Goal: Task Accomplishment & Management: Manage account settings

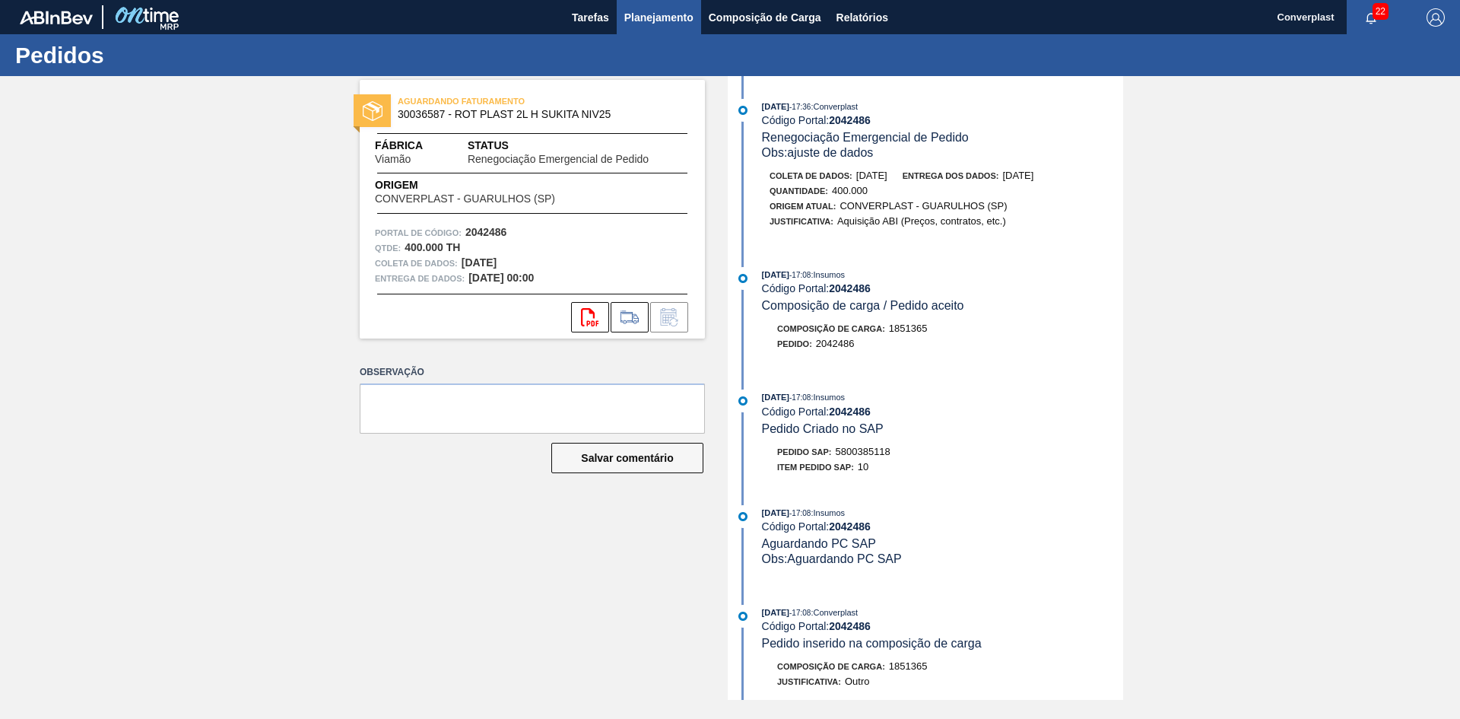
click at [636, 24] on font "Planejamento" at bounding box center [658, 17] width 69 height 18
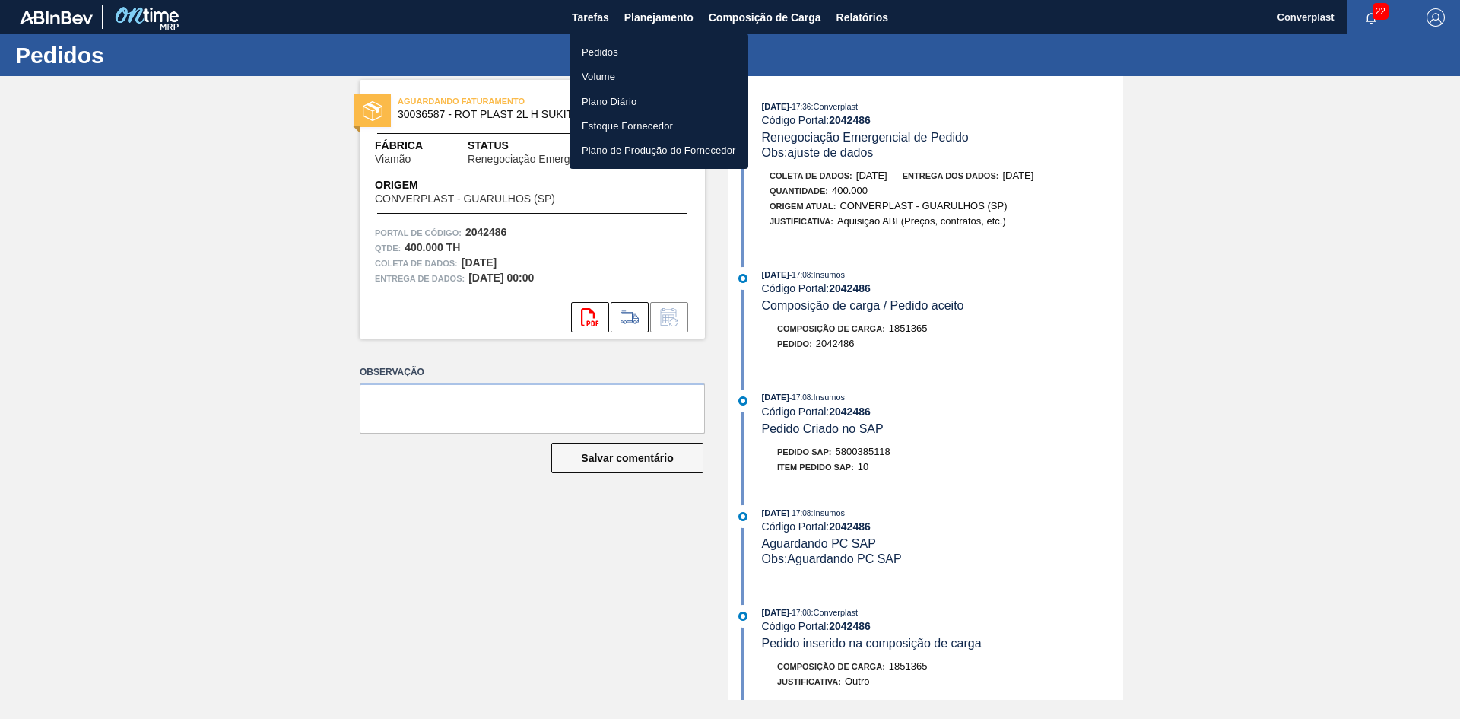
click at [601, 30] on div at bounding box center [730, 359] width 1460 height 719
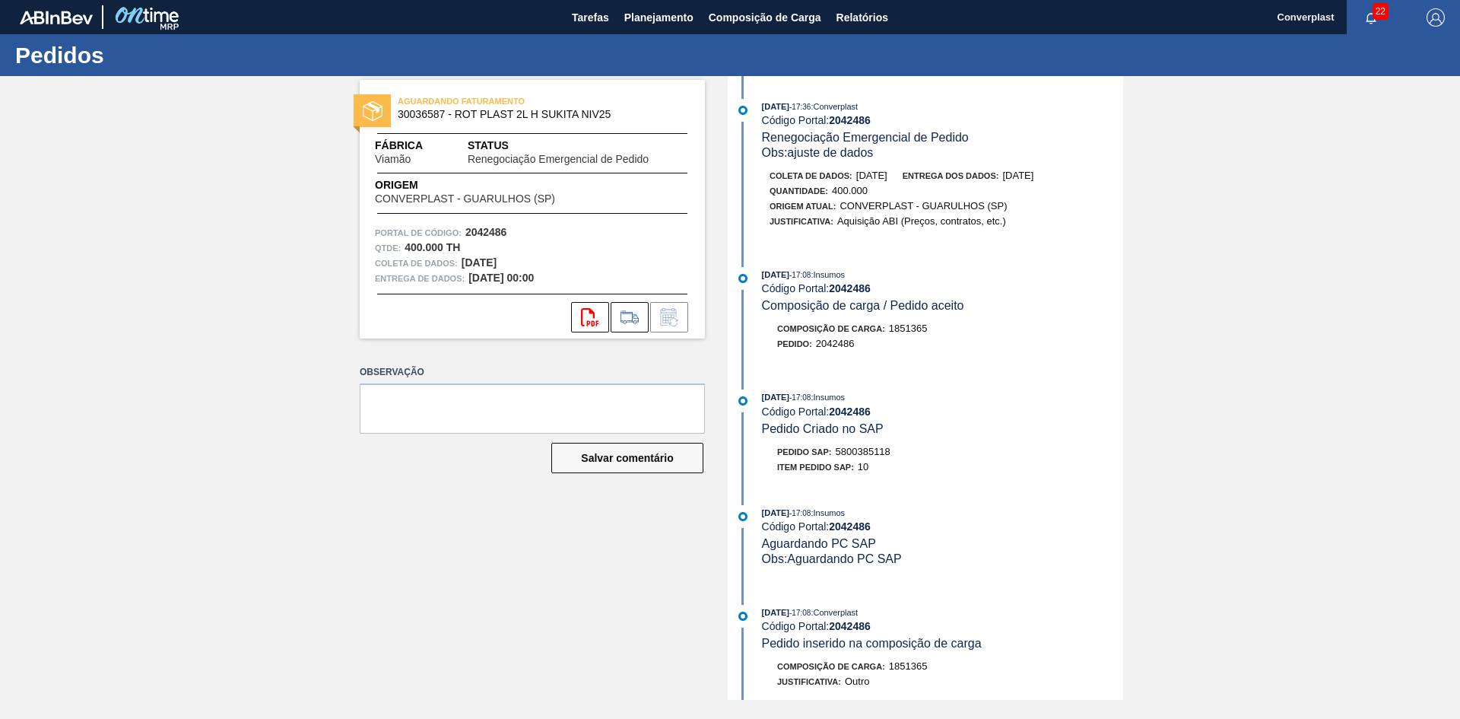
click at [595, 0] on body "Tarefas Planejamento Composição de Carga Relatórios Converplast 22 Marcar todas…" at bounding box center [730, 0] width 1460 height 0
click at [656, 26] on font "Planejamento" at bounding box center [658, 17] width 69 height 18
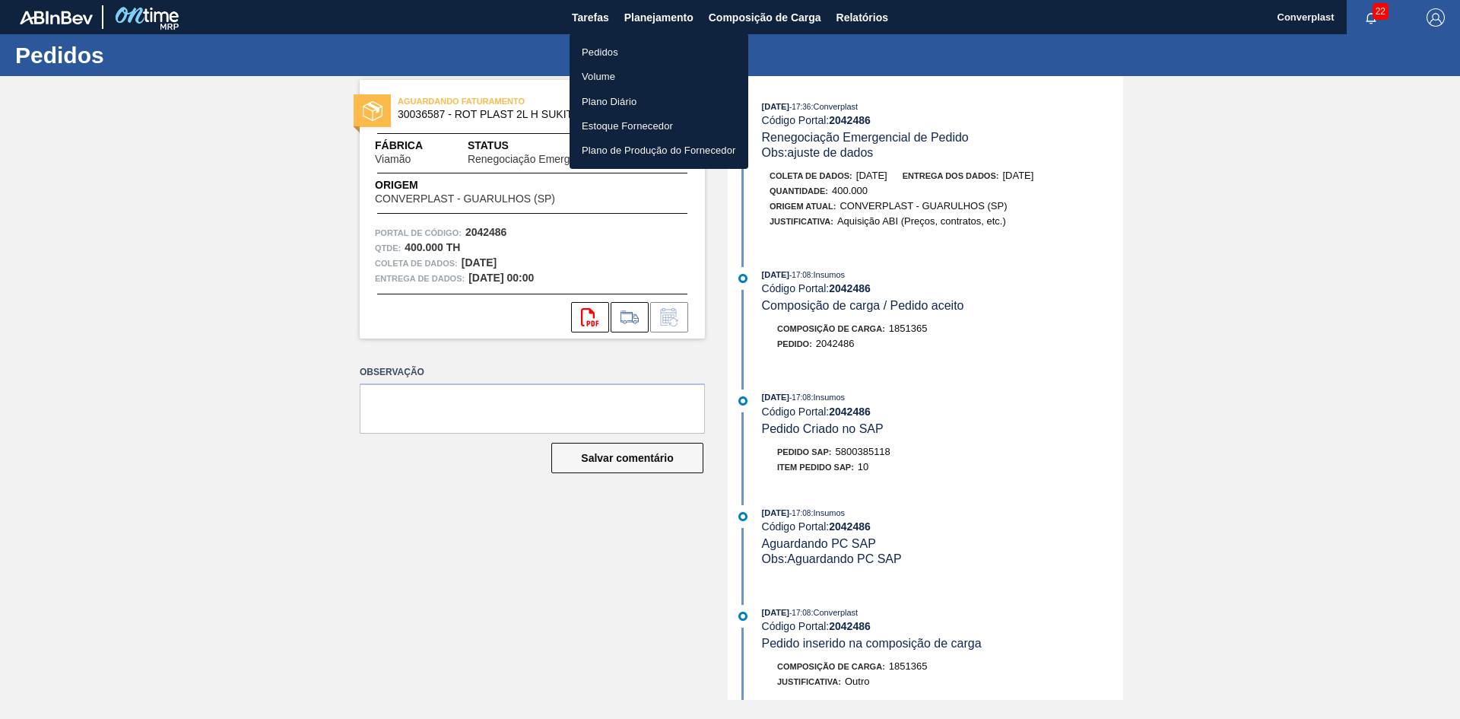
click at [630, 62] on li "Pedidos" at bounding box center [659, 52] width 179 height 24
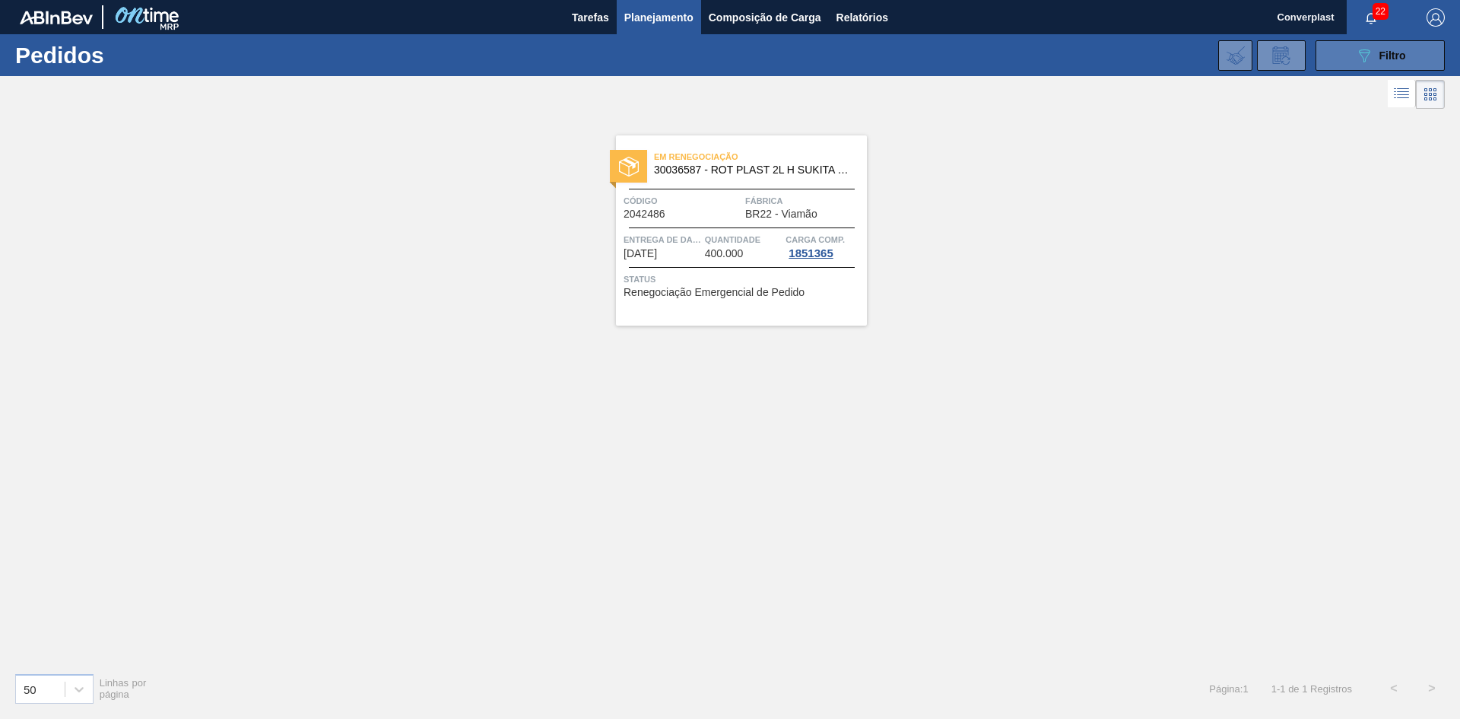
click at [1367, 52] on icon at bounding box center [1364, 55] width 11 height 13
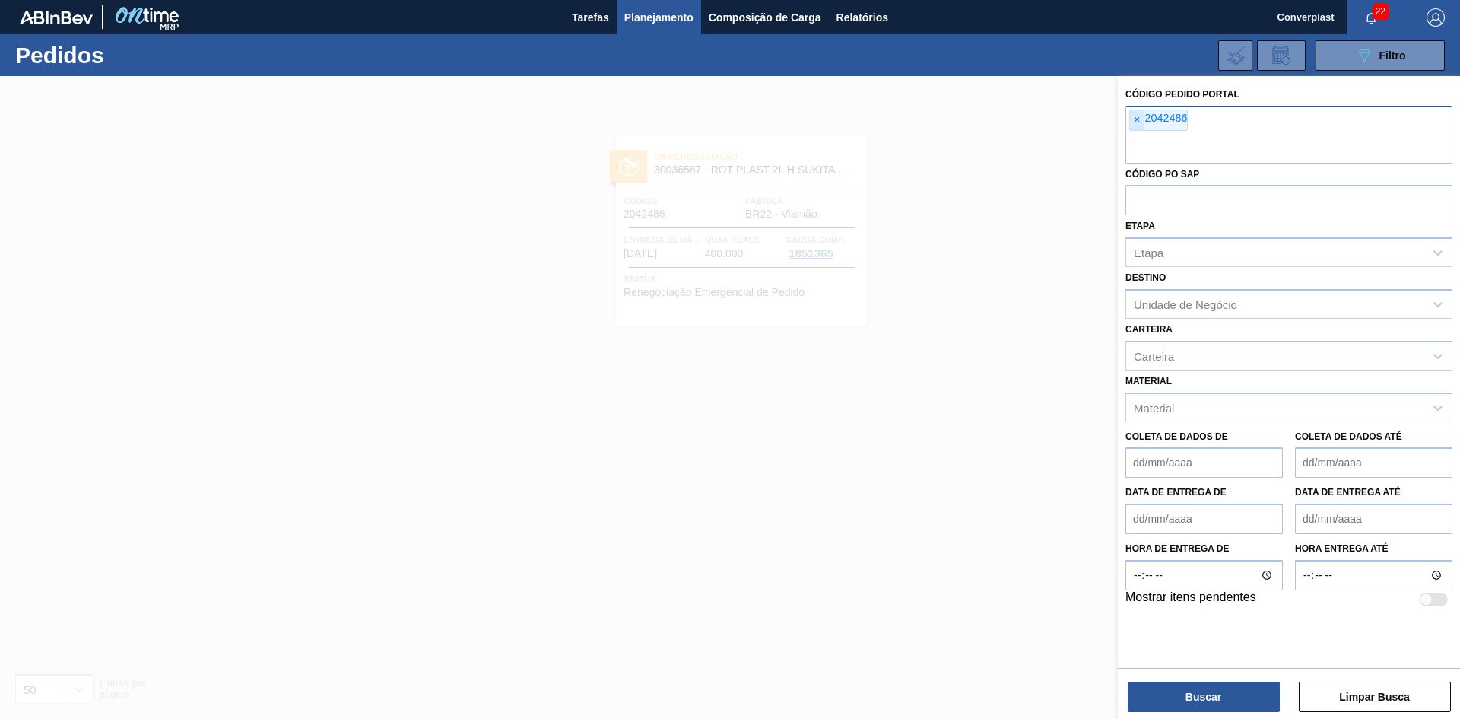
click at [1132, 120] on span "×" at bounding box center [1137, 120] width 14 height 20
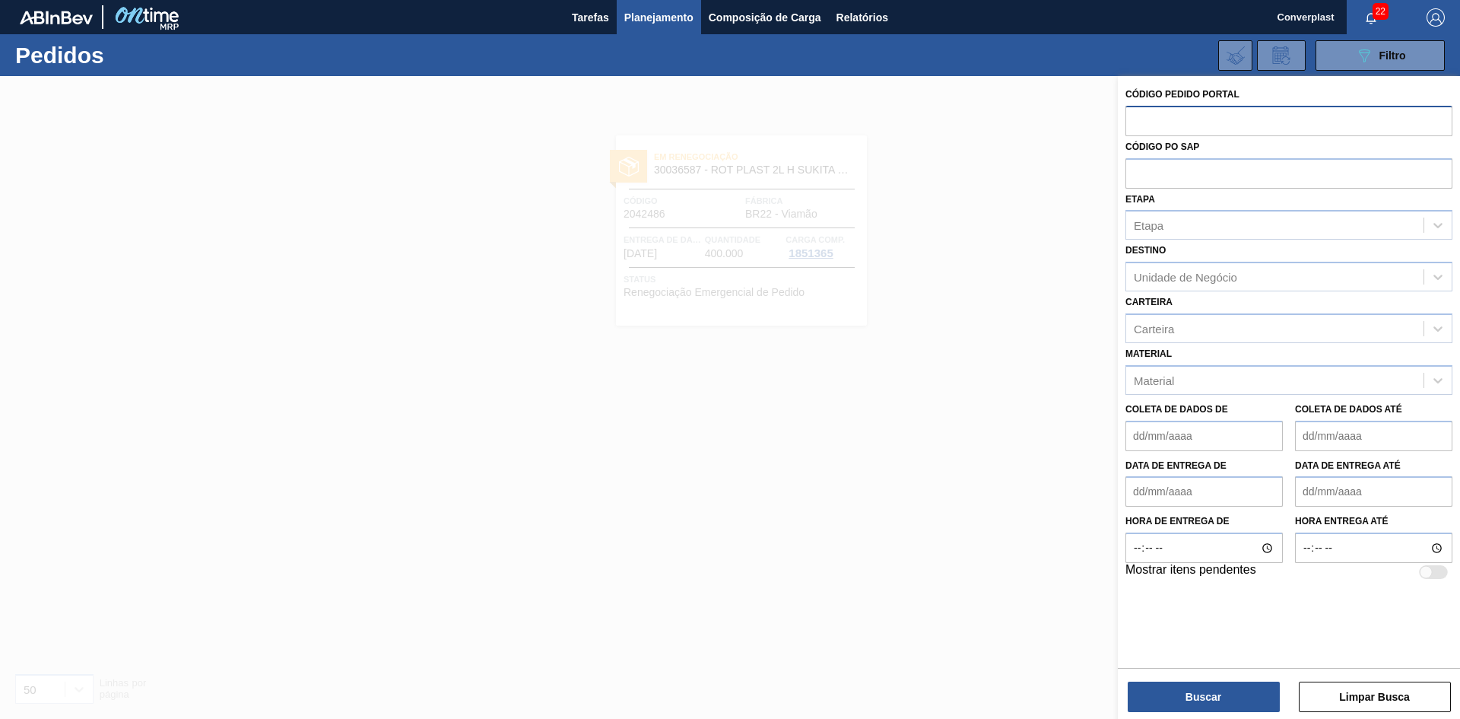
paste input "2043650"
type input "2043650"
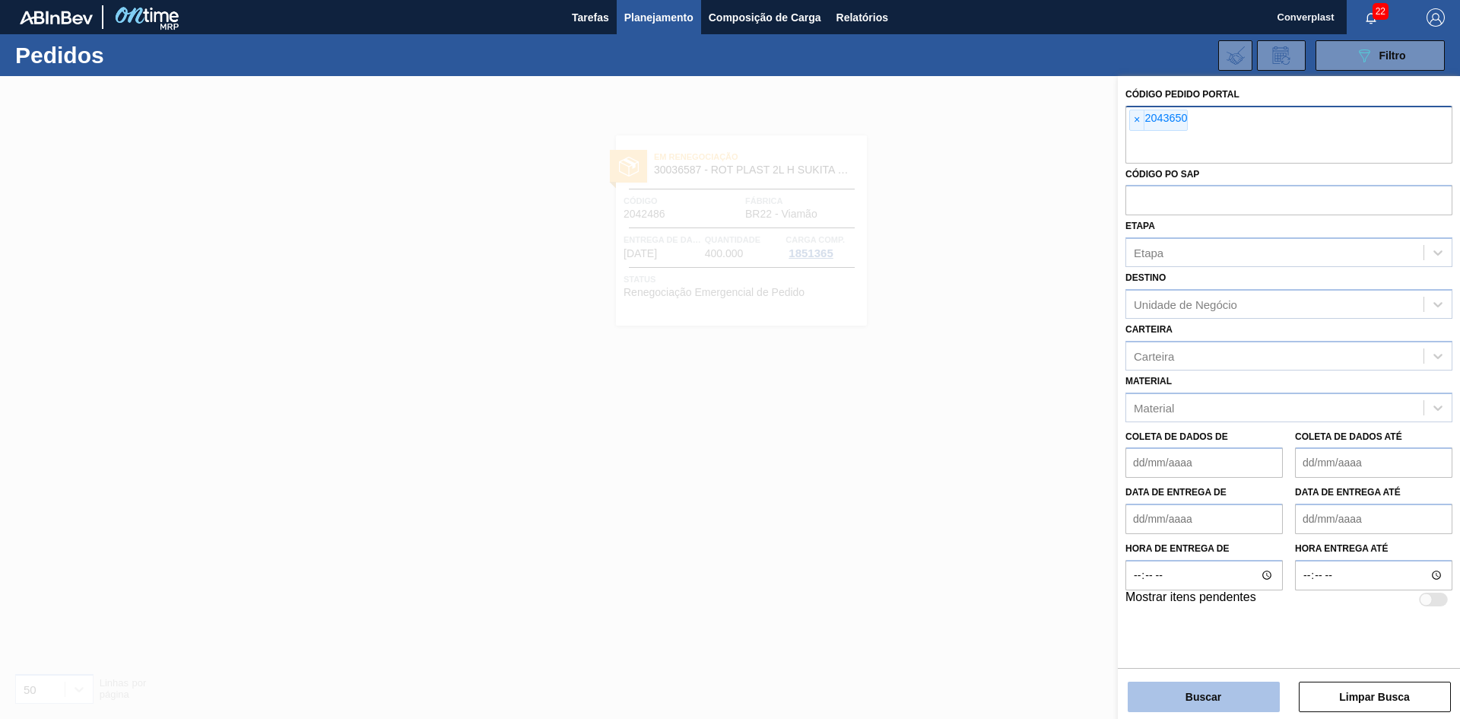
click at [1199, 691] on font "Buscar" at bounding box center [1204, 697] width 36 height 12
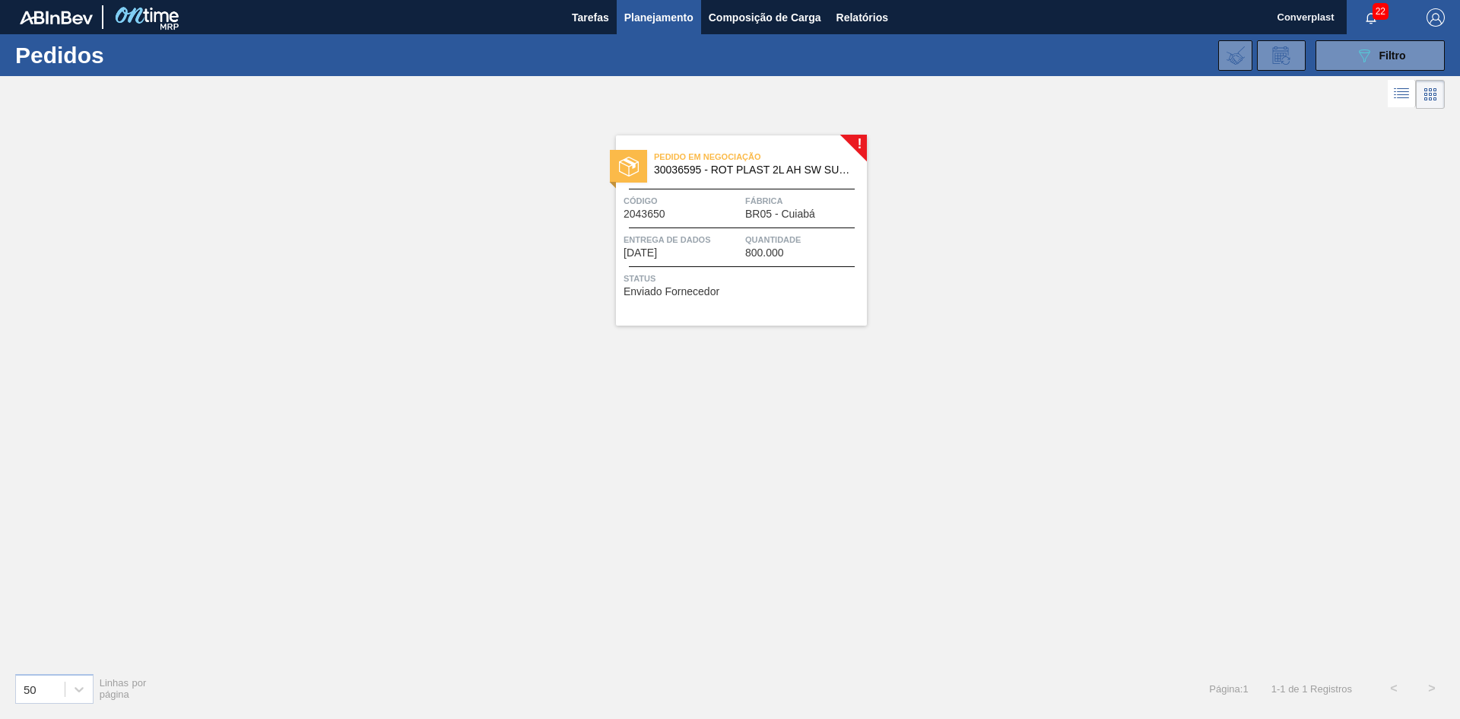
drag, startPoint x: 488, startPoint y: 500, endPoint x: 510, endPoint y: 495, distance: 21.8
click at [488, 500] on div "! Pedido em Negociação 30036595 - ROT PLAST 2L AH SW SUKITA NIV25 Código 204365…" at bounding box center [730, 387] width 1460 height 548
click at [748, 259] on div "Pedido em Negociação 30036595 - ROT PLAST 2L AH SW SUKITA NIV25 Código 2043650 …" at bounding box center [741, 230] width 251 height 190
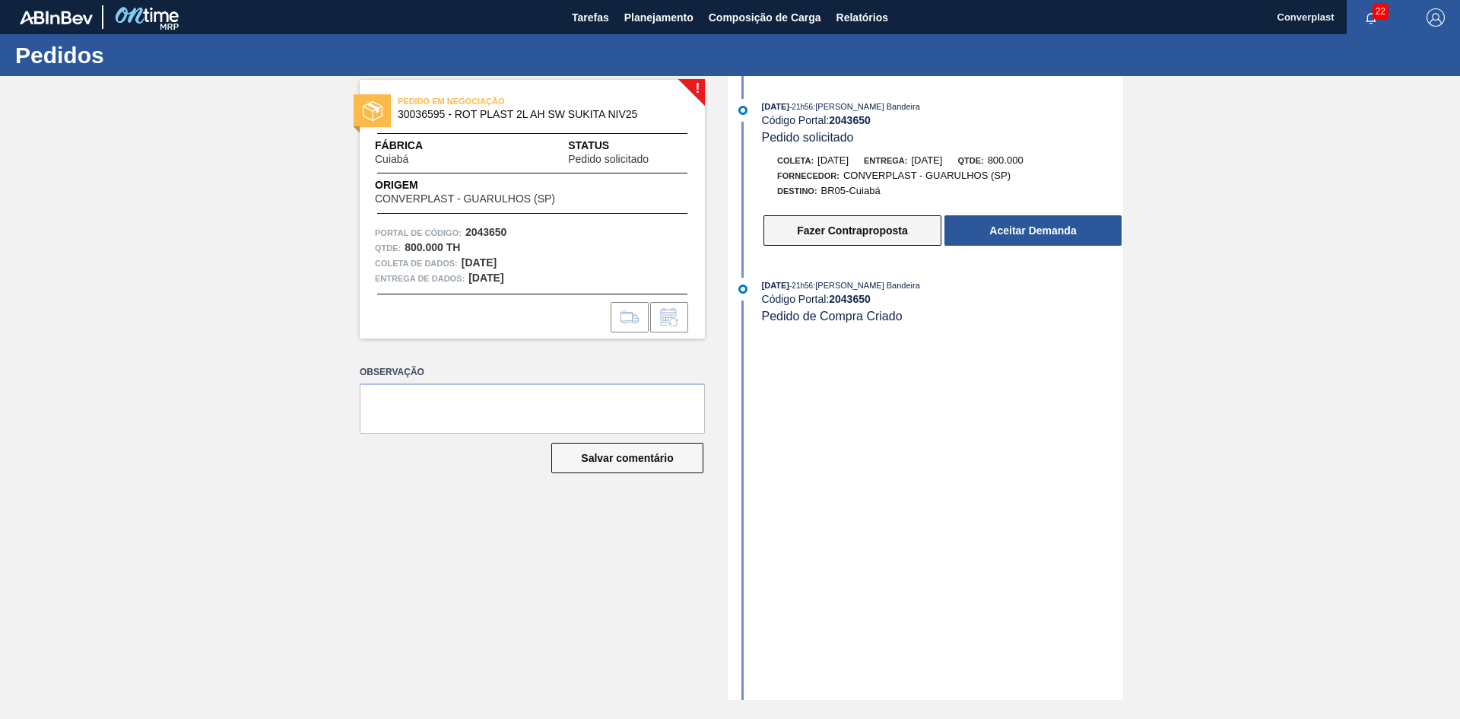
click at [789, 232] on button "Fazer Contraproposta" at bounding box center [853, 230] width 178 height 30
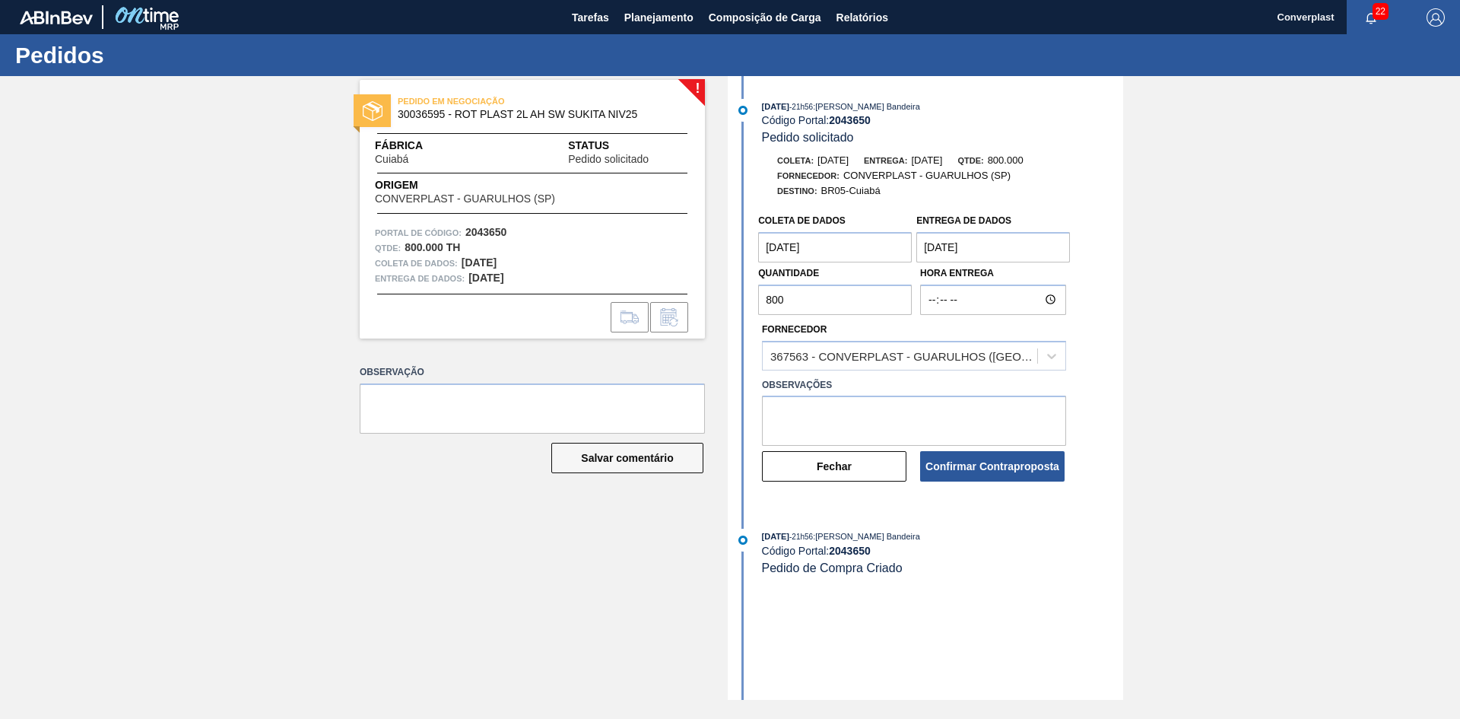
drag, startPoint x: 800, startPoint y: 305, endPoint x: 713, endPoint y: 309, distance: 87.5
click at [713, 309] on div "! PEDIDO EM NEGOCIAÇÃO 30036595 - ROT PLAST 2L AH SW SUKITA NIV25 Fábrica Cuiab…" at bounding box center [730, 388] width 1460 height 624
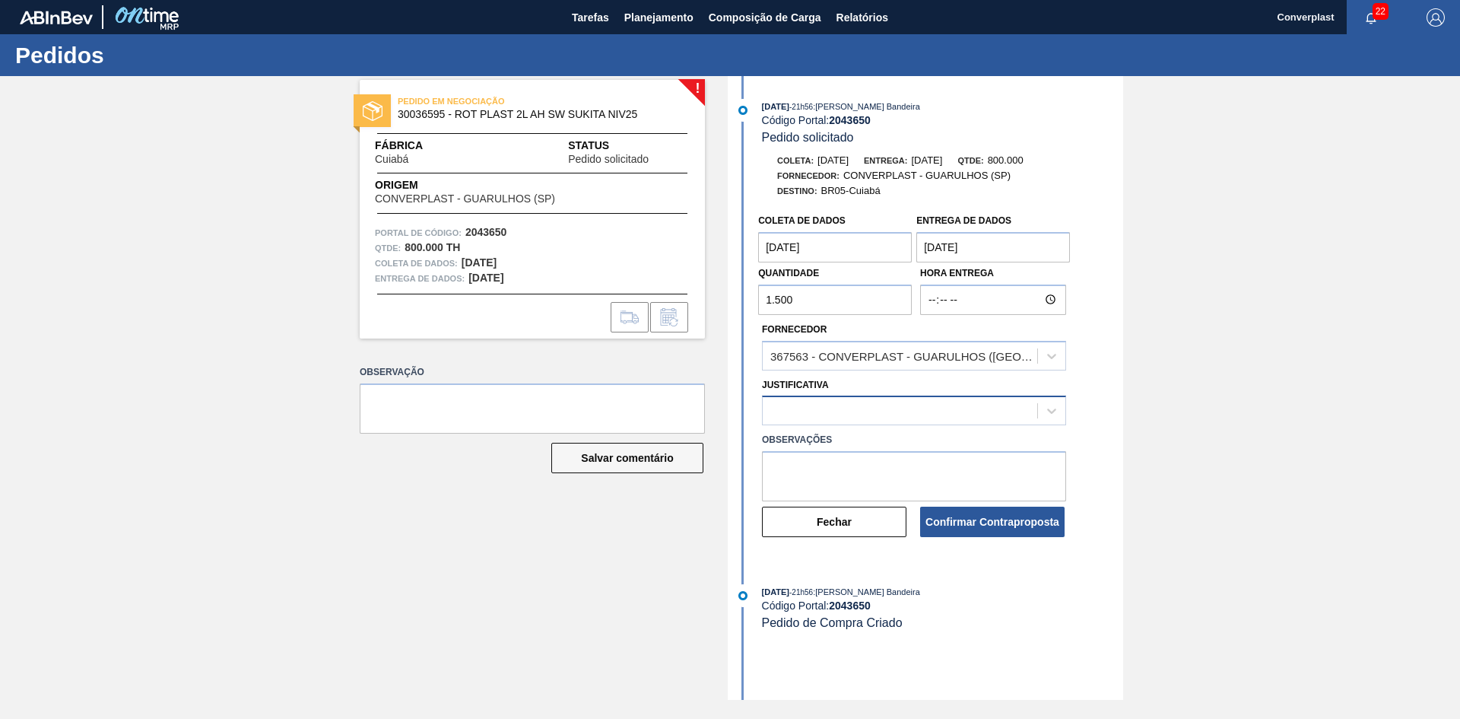
type input "1.500"
click at [828, 412] on div at bounding box center [900, 411] width 275 height 22
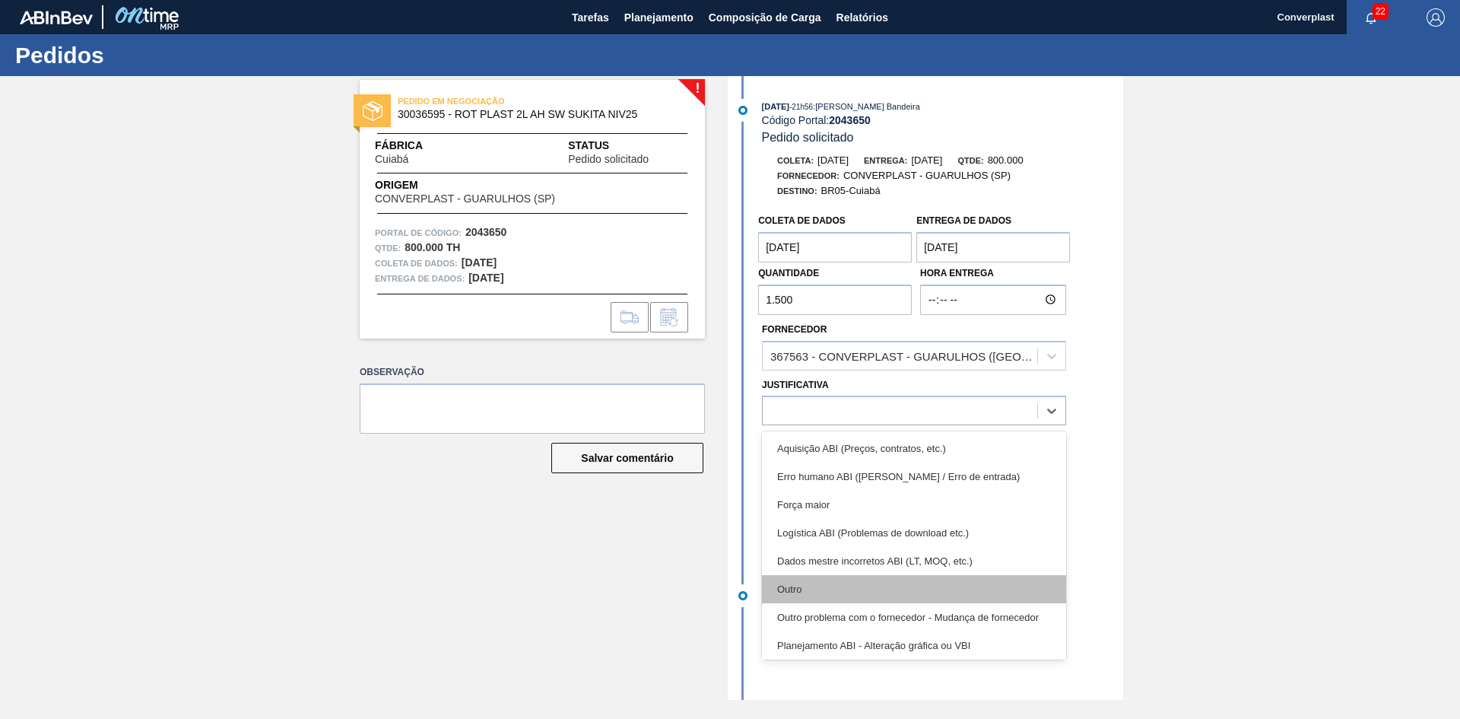
click at [836, 592] on div "Outro" at bounding box center [914, 589] width 304 height 28
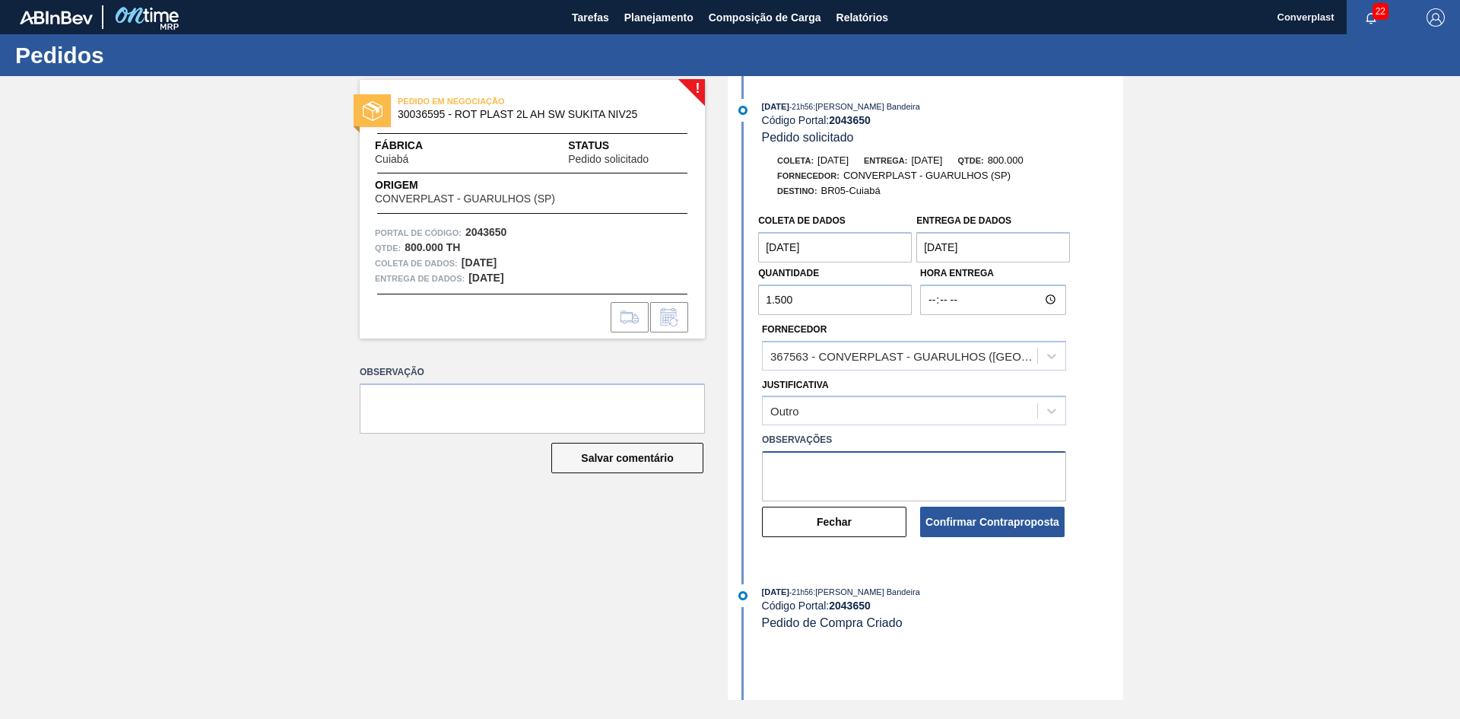
click at [799, 475] on textarea at bounding box center [914, 476] width 304 height 50
type textarea "ajuste qtd"
click at [946, 528] on font "Confirmar Contraproposta" at bounding box center [993, 522] width 134 height 12
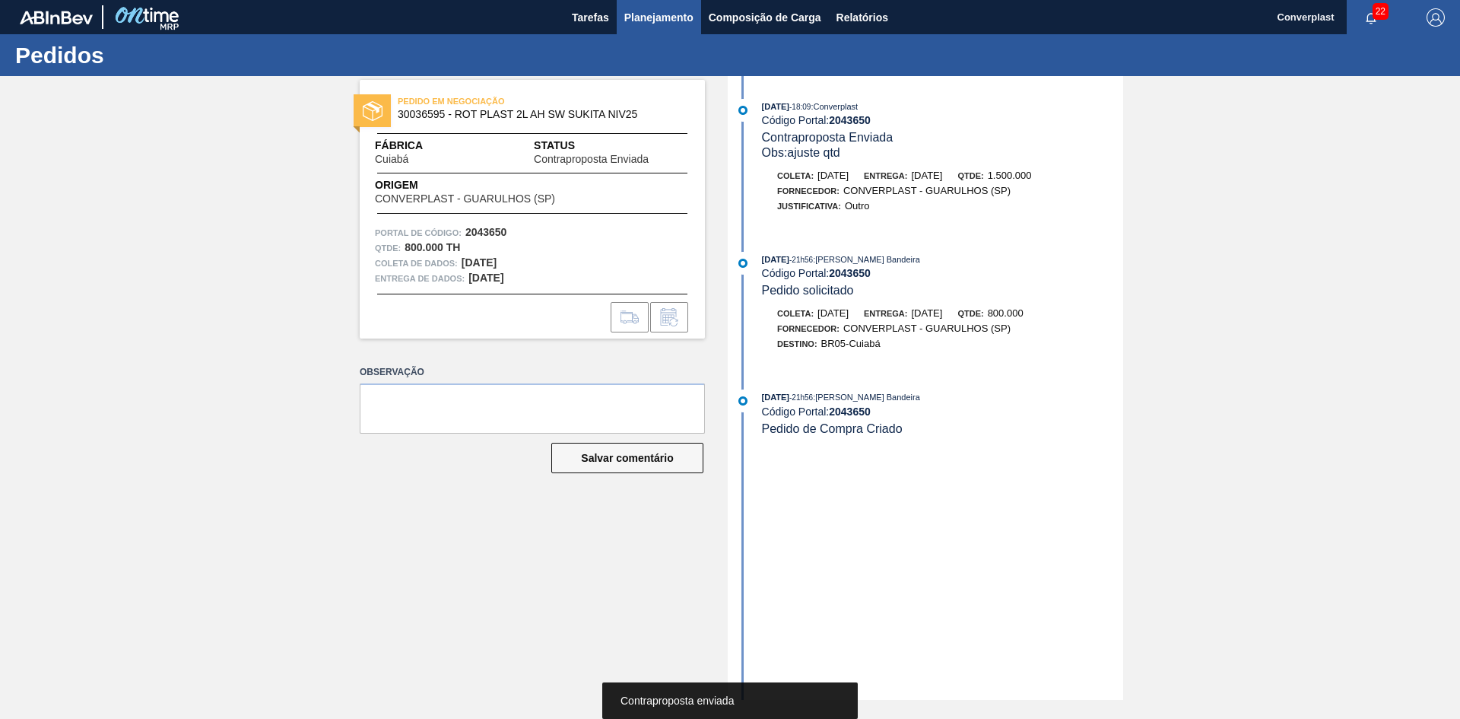
click at [640, 13] on font "Planejamento" at bounding box center [658, 17] width 69 height 12
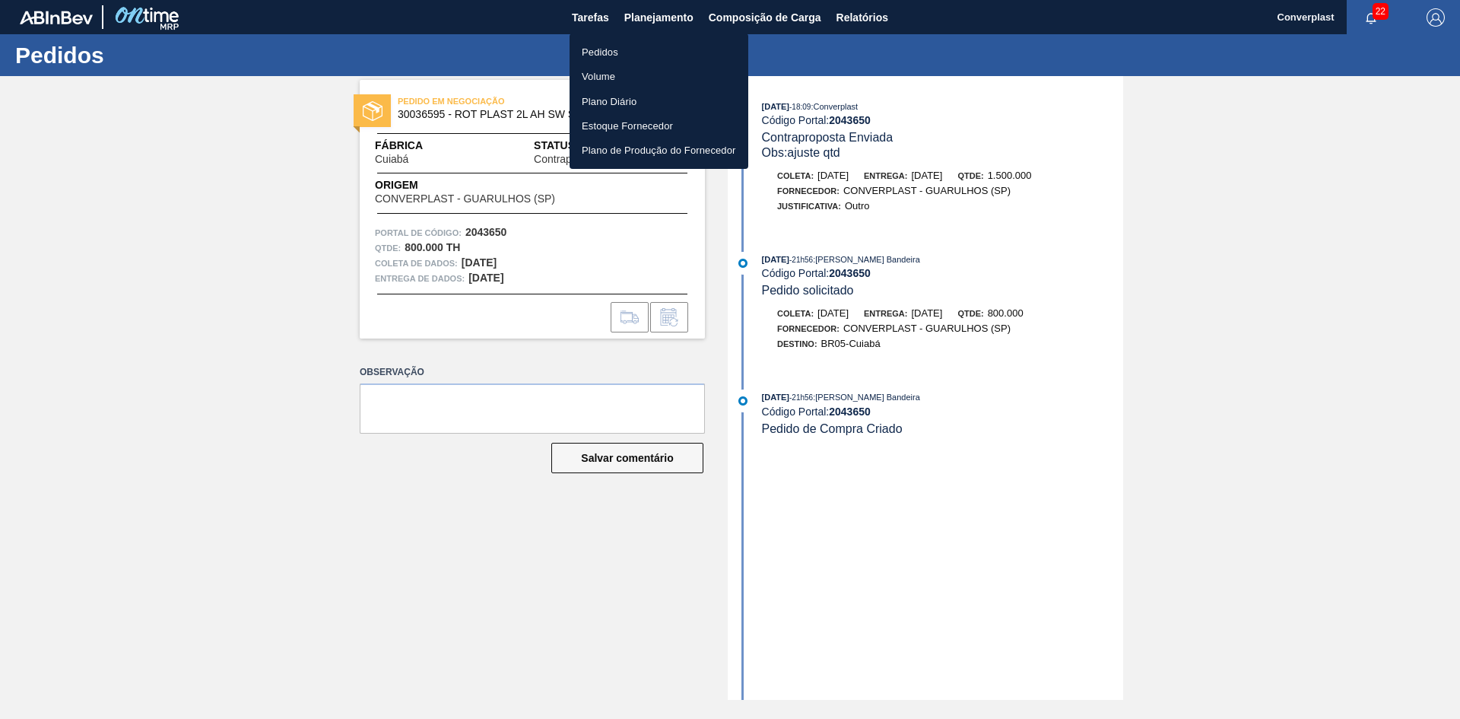
click at [616, 39] on ul "Pedidos Volume Plano Diário Estoque Fornecedor Plano de Produção do Fornecedor" at bounding box center [659, 100] width 179 height 135
click at [615, 44] on font "Pedidos" at bounding box center [600, 51] width 37 height 15
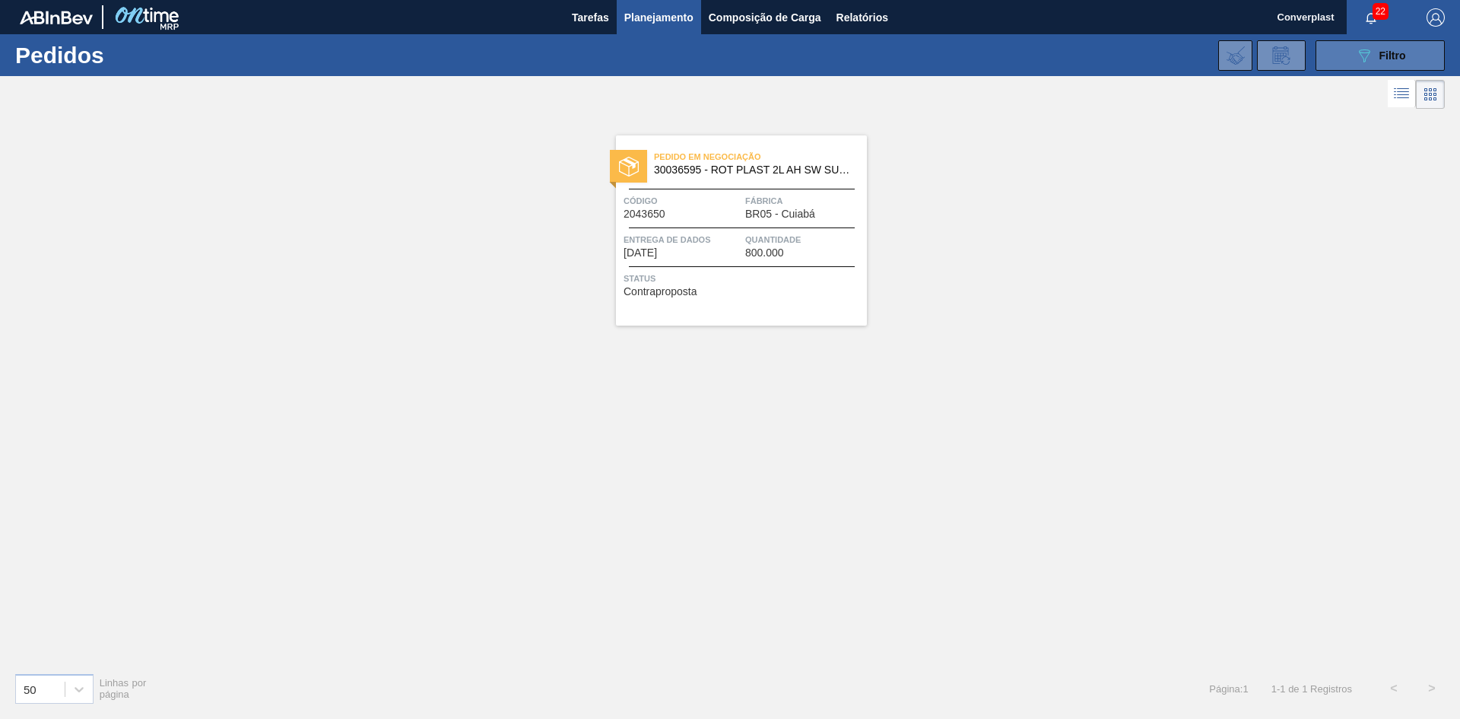
click at [1402, 65] on button "089F7B8B-B2A5-4AFE-B5C0-19BA573D28AC Filtro" at bounding box center [1380, 55] width 129 height 30
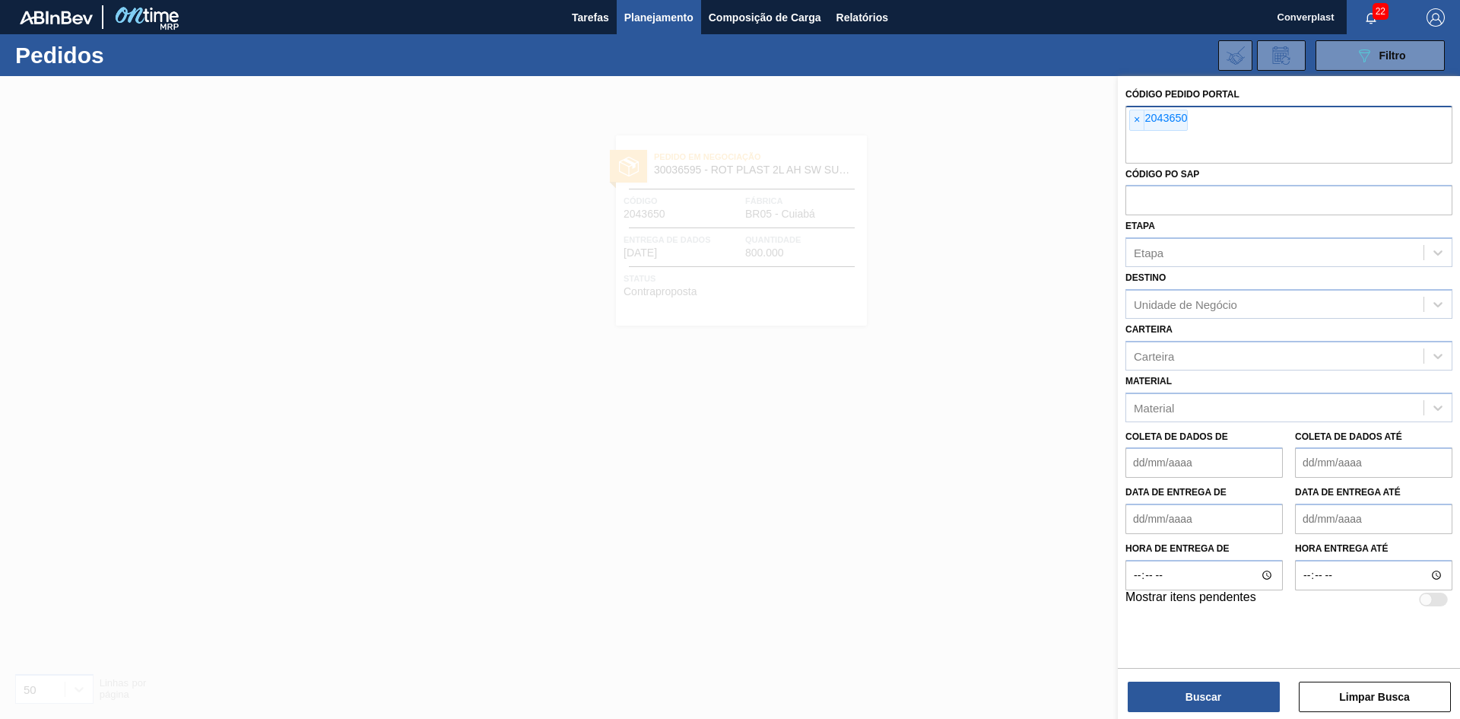
click at [1127, 123] on div "× 2043650" at bounding box center [1289, 135] width 327 height 58
click at [1134, 123] on div "× 2043650" at bounding box center [1289, 135] width 327 height 58
click at [1134, 123] on font "×" at bounding box center [1137, 119] width 6 height 12
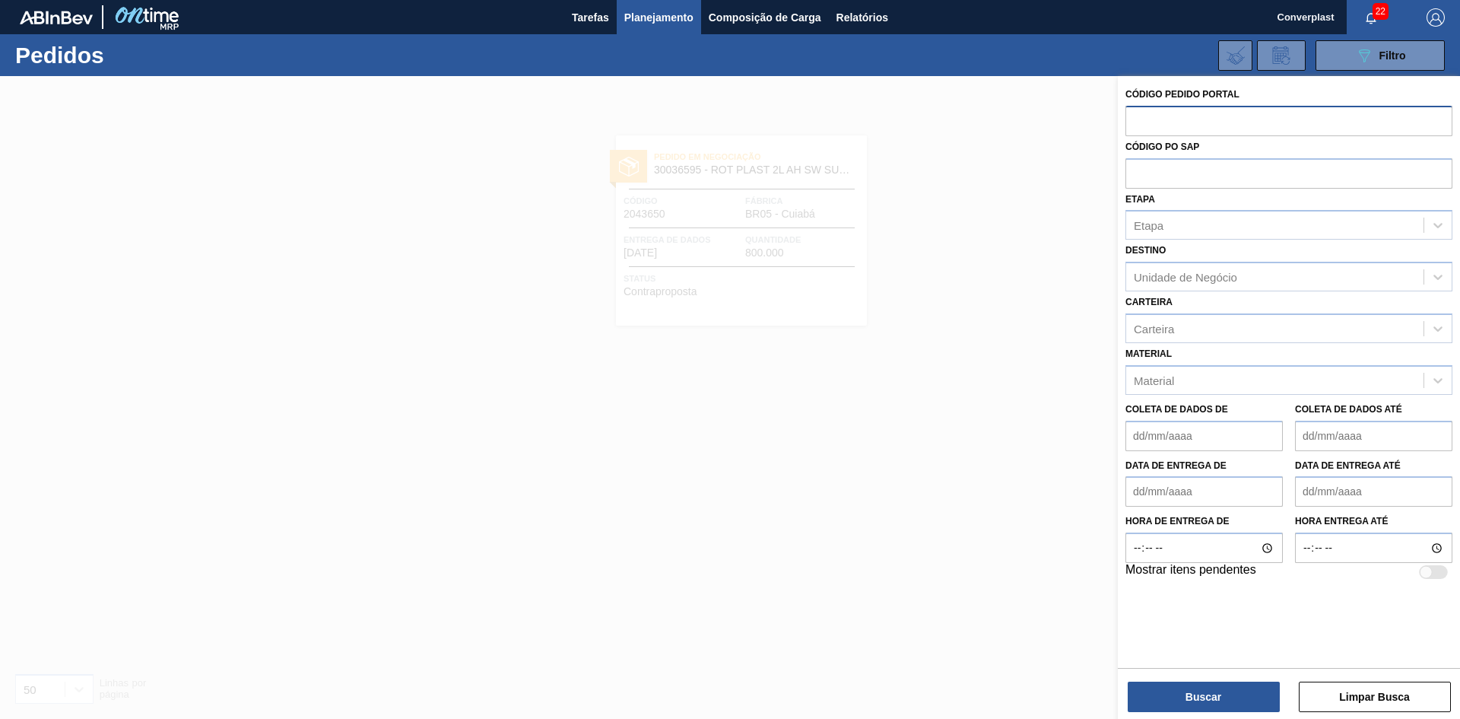
click at [598, 418] on div at bounding box center [730, 435] width 1460 height 719
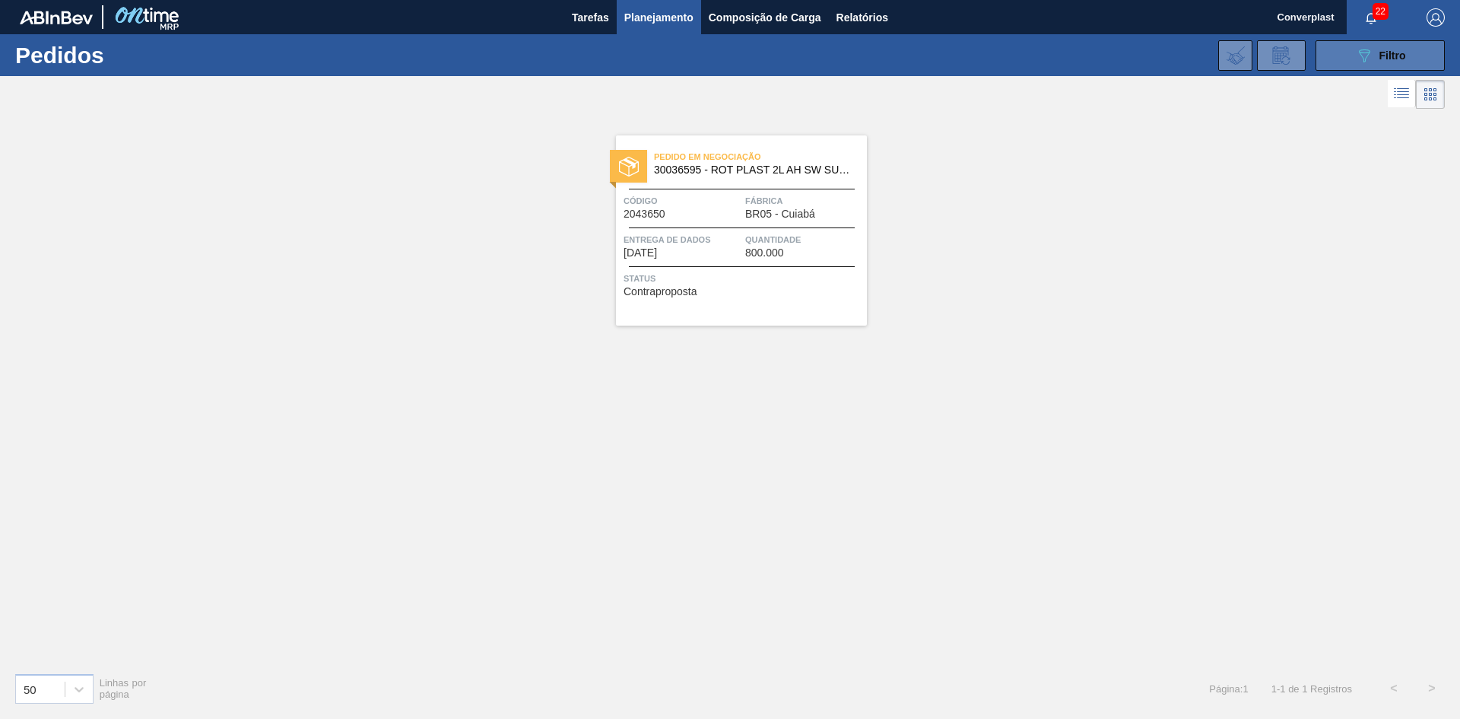
click at [1348, 56] on button "089F7B8B-B2A5-4AFE-B5C0-19BA573D28AC Filtro" at bounding box center [1380, 55] width 129 height 30
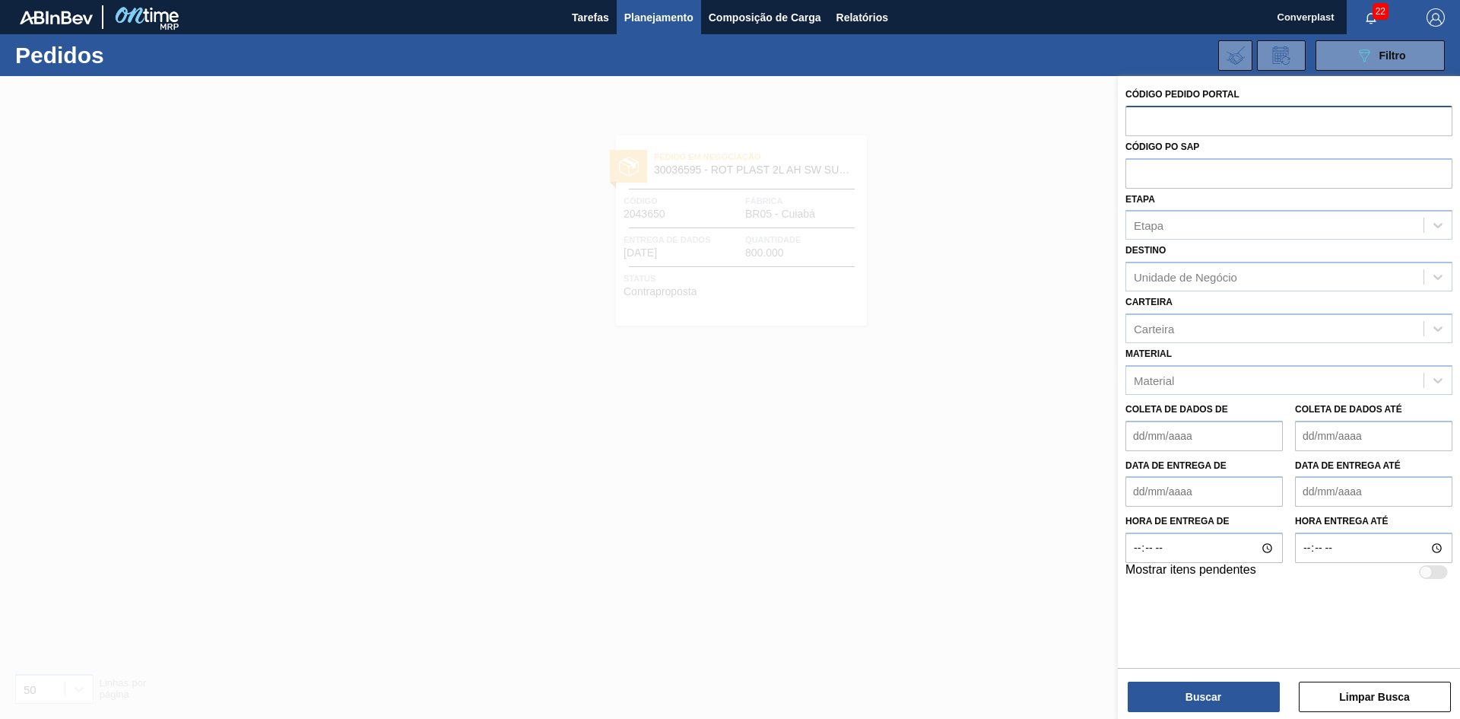
click at [1154, 136] on div "Código PO SAP" at bounding box center [1289, 162] width 327 height 52
click at [1148, 114] on input "text" at bounding box center [1289, 120] width 327 height 29
paste input "2042470"
type input "2042470"
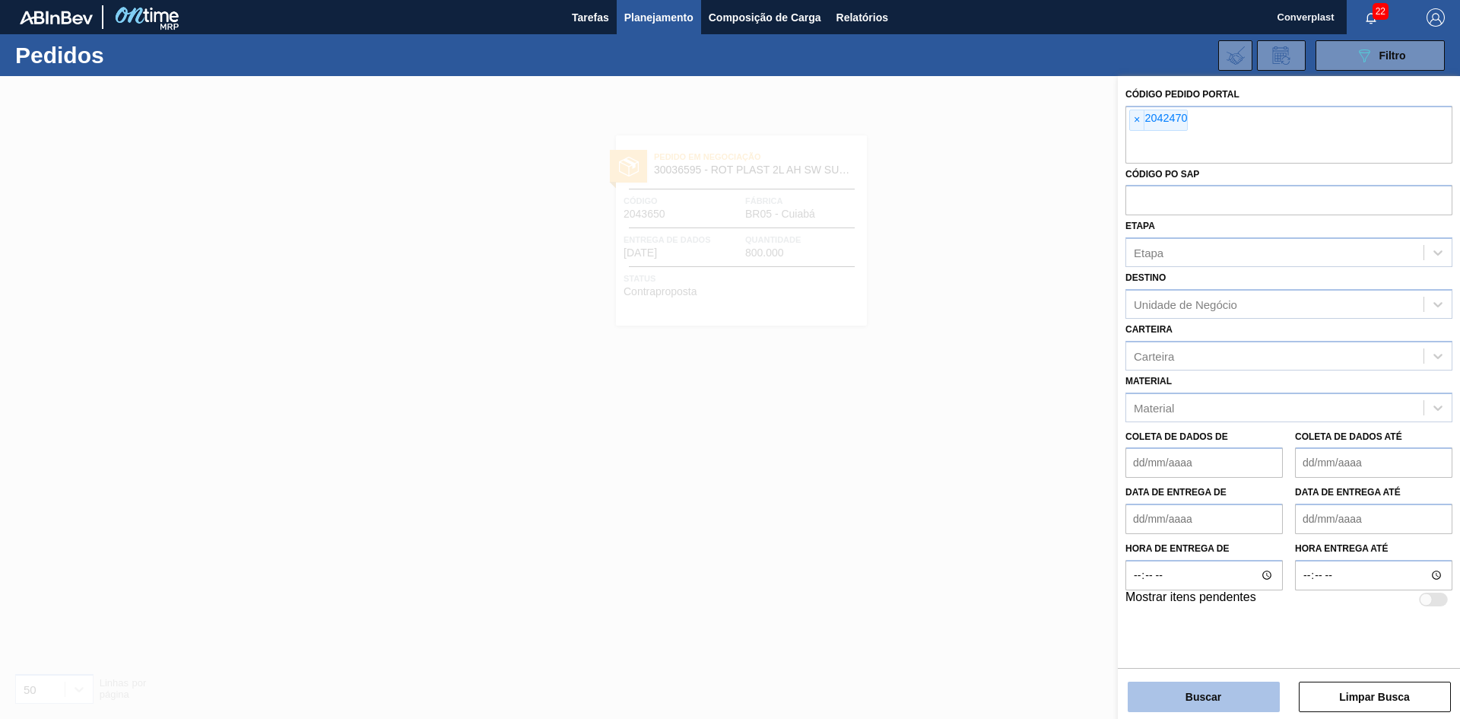
click at [1172, 688] on button "Buscar" at bounding box center [1204, 696] width 152 height 30
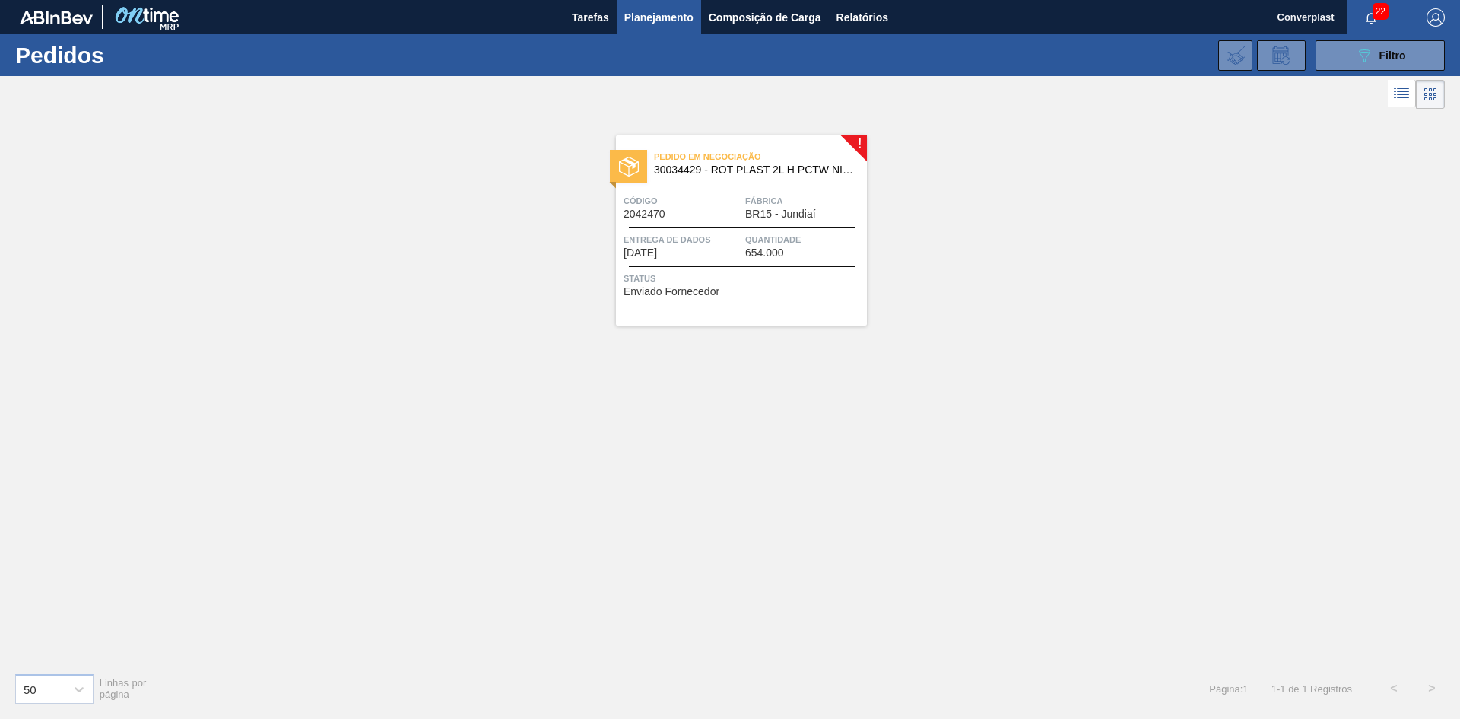
click at [691, 292] on font "Enviado Fornecedor" at bounding box center [672, 291] width 96 height 12
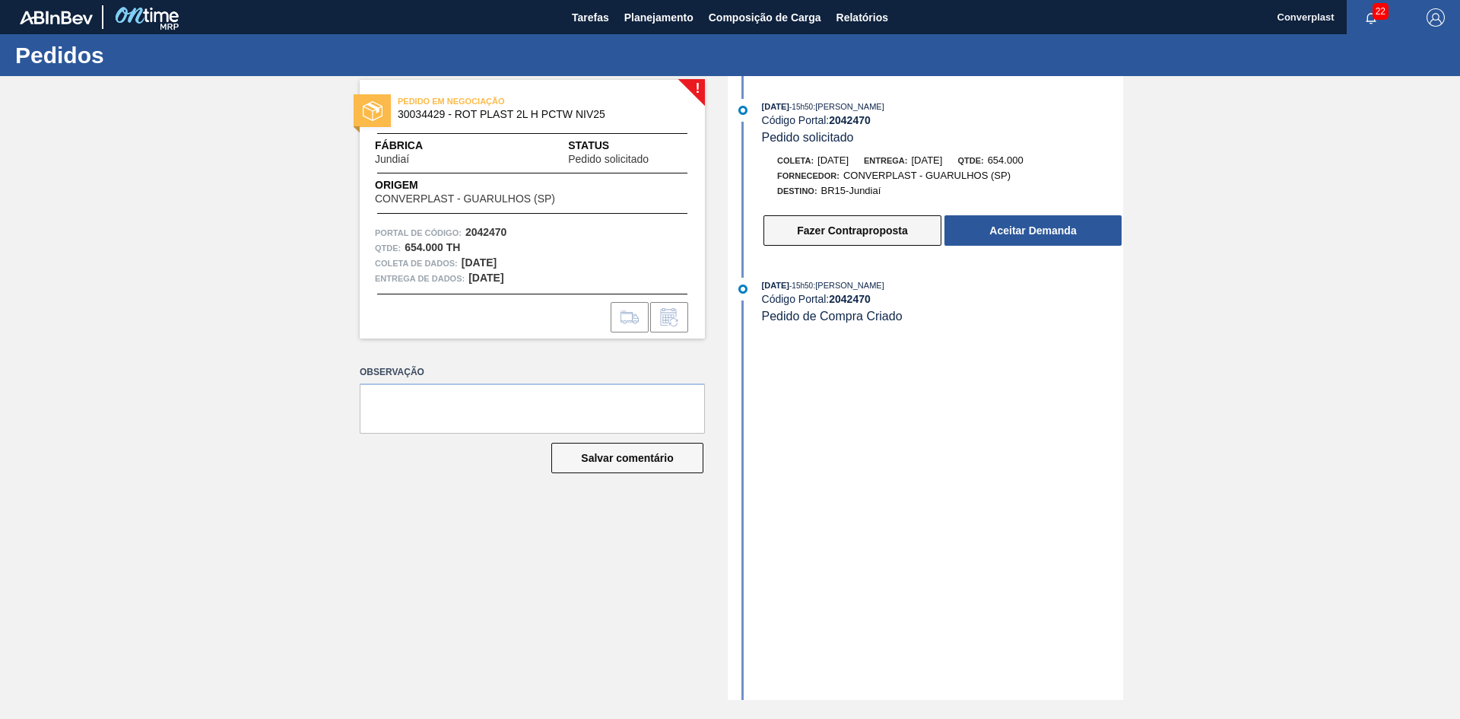
click at [814, 233] on font "Fazer Contraproposta" at bounding box center [852, 230] width 110 height 12
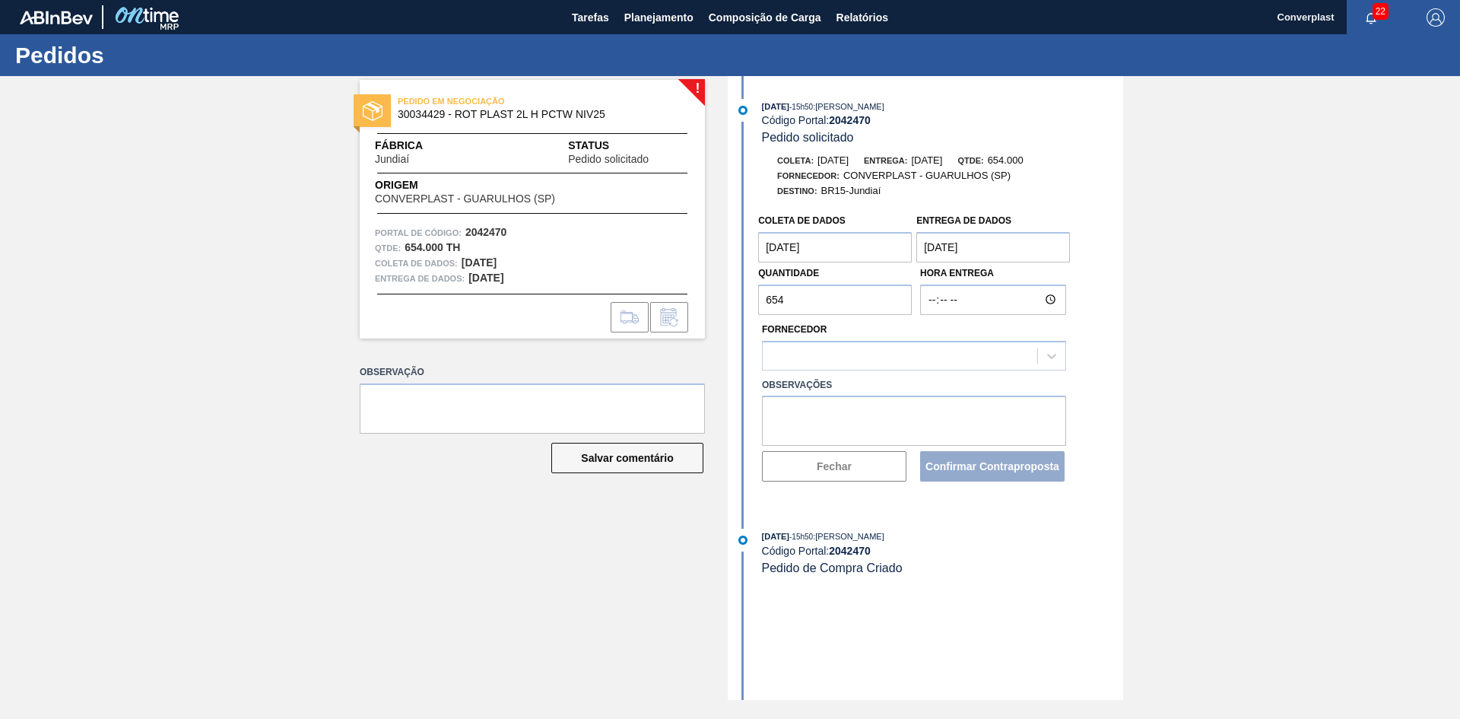
drag, startPoint x: 797, startPoint y: 311, endPoint x: 746, endPoint y: 314, distance: 51.0
click at [746, 314] on div "Coleta de dados [DATE] Entrega de dados [DATE] Quantidade 654 Hora Entrega Forn…" at bounding box center [928, 344] width 392 height 277
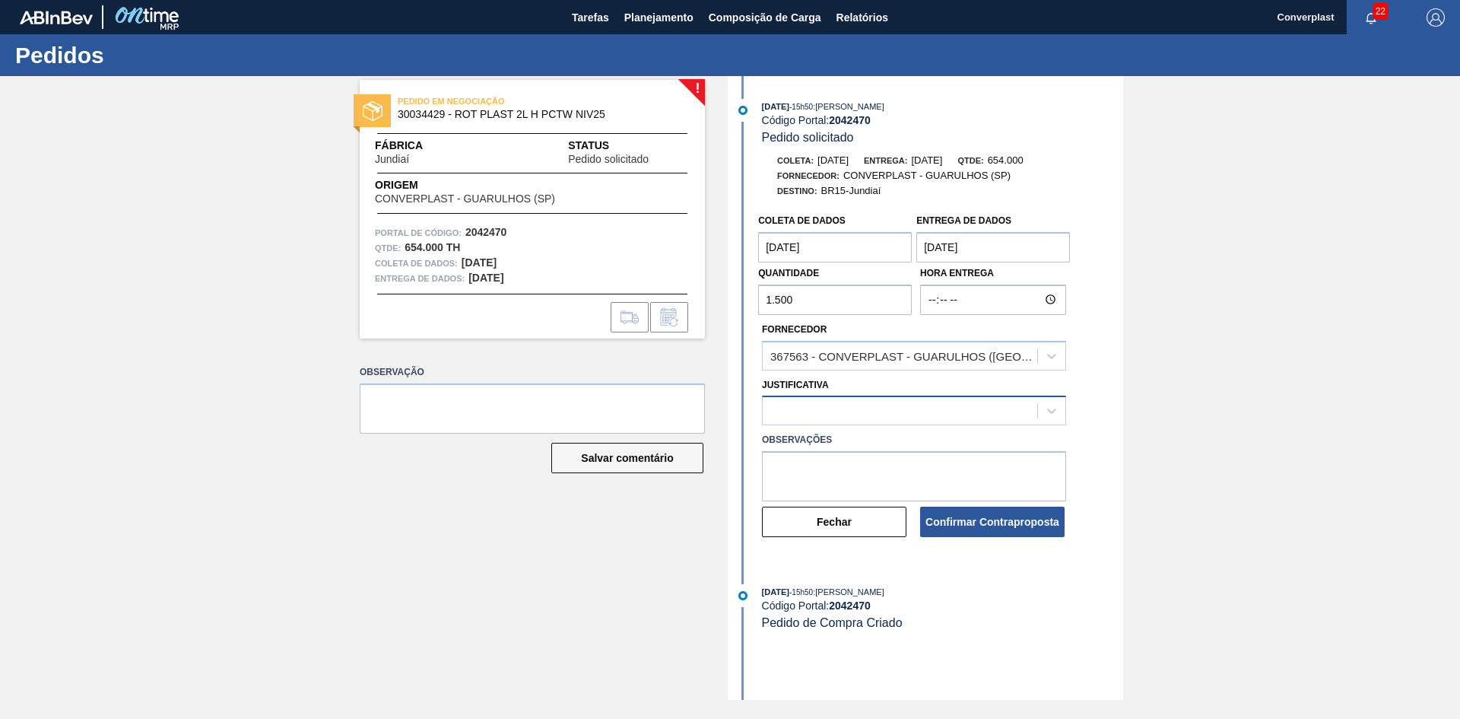
type input "1.500"
click at [827, 409] on div at bounding box center [900, 411] width 275 height 22
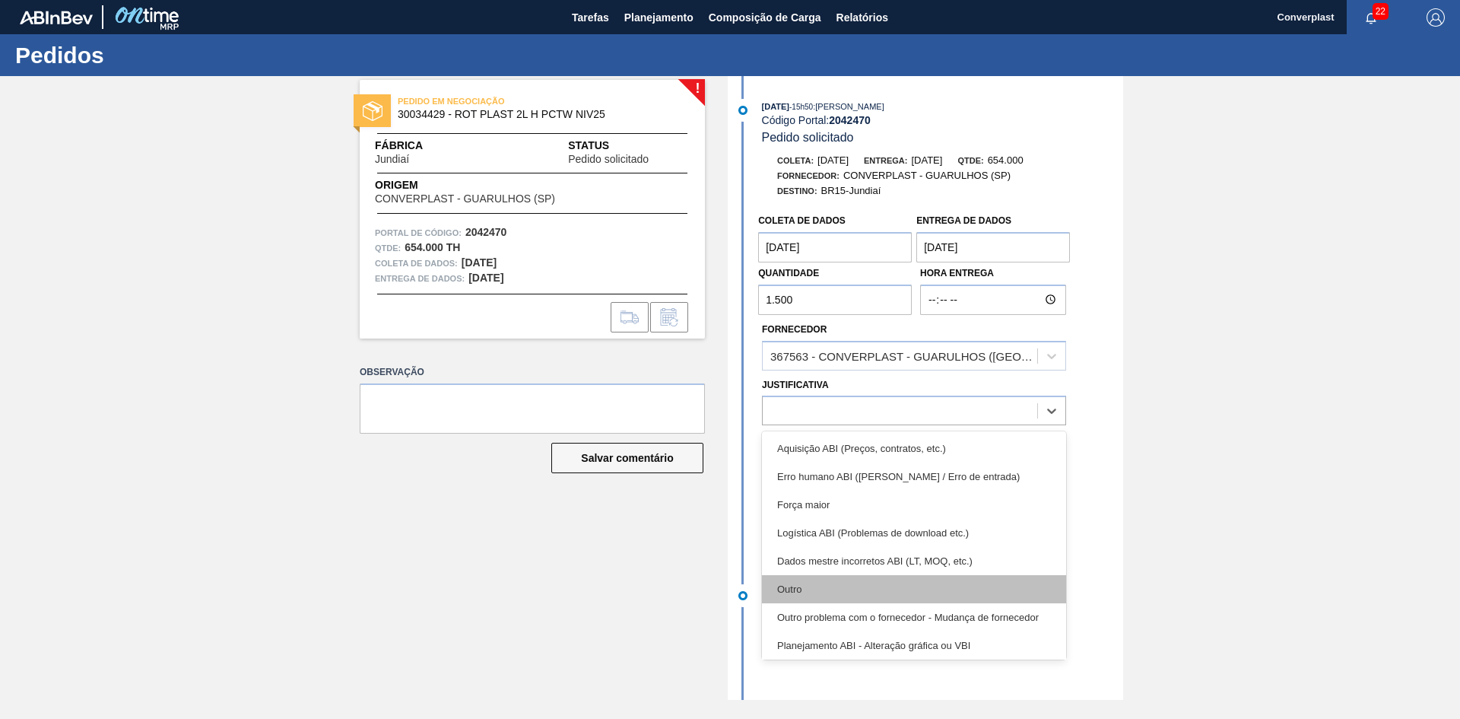
click at [797, 581] on div "Outro" at bounding box center [914, 589] width 304 height 28
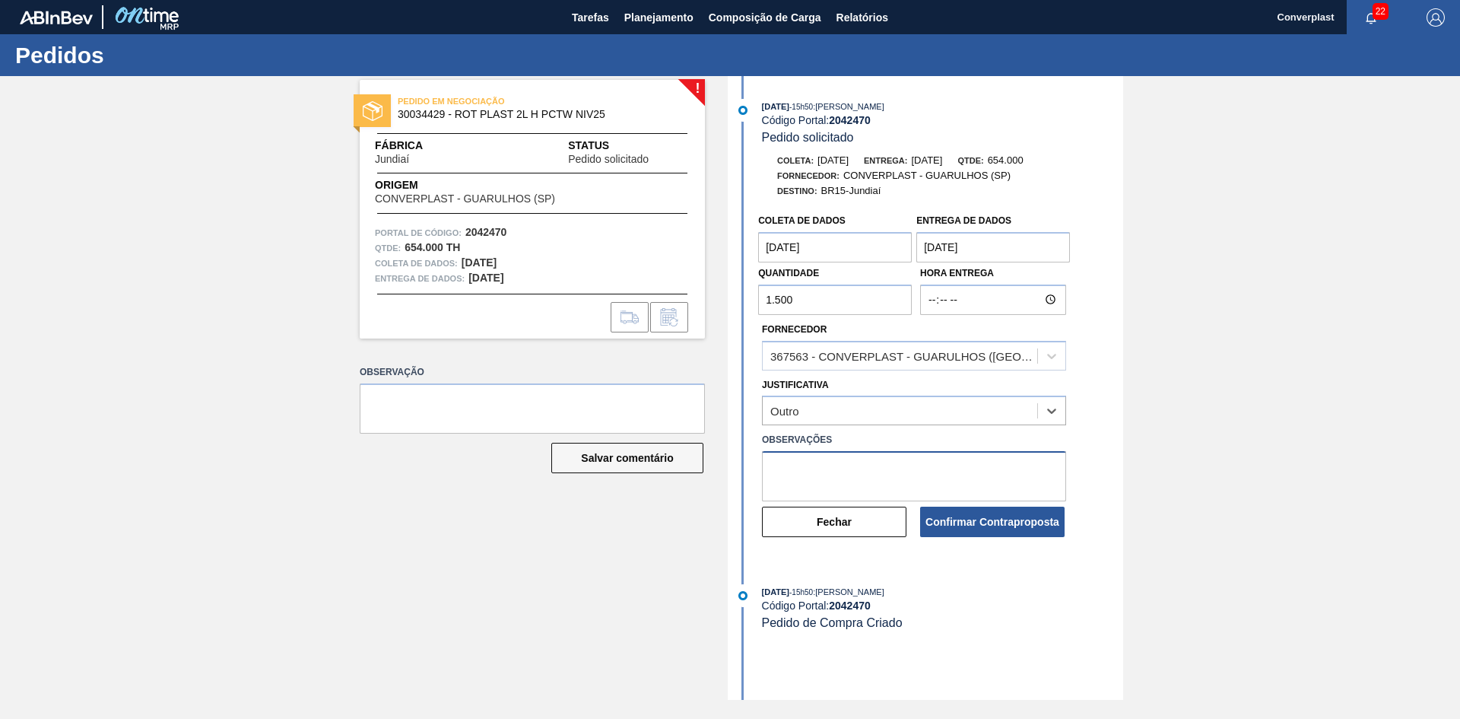
click at [800, 481] on textarea at bounding box center [914, 476] width 304 height 50
type textarea "ajuste data"
click at [983, 533] on button "Confirmar Contraproposta" at bounding box center [992, 522] width 144 height 30
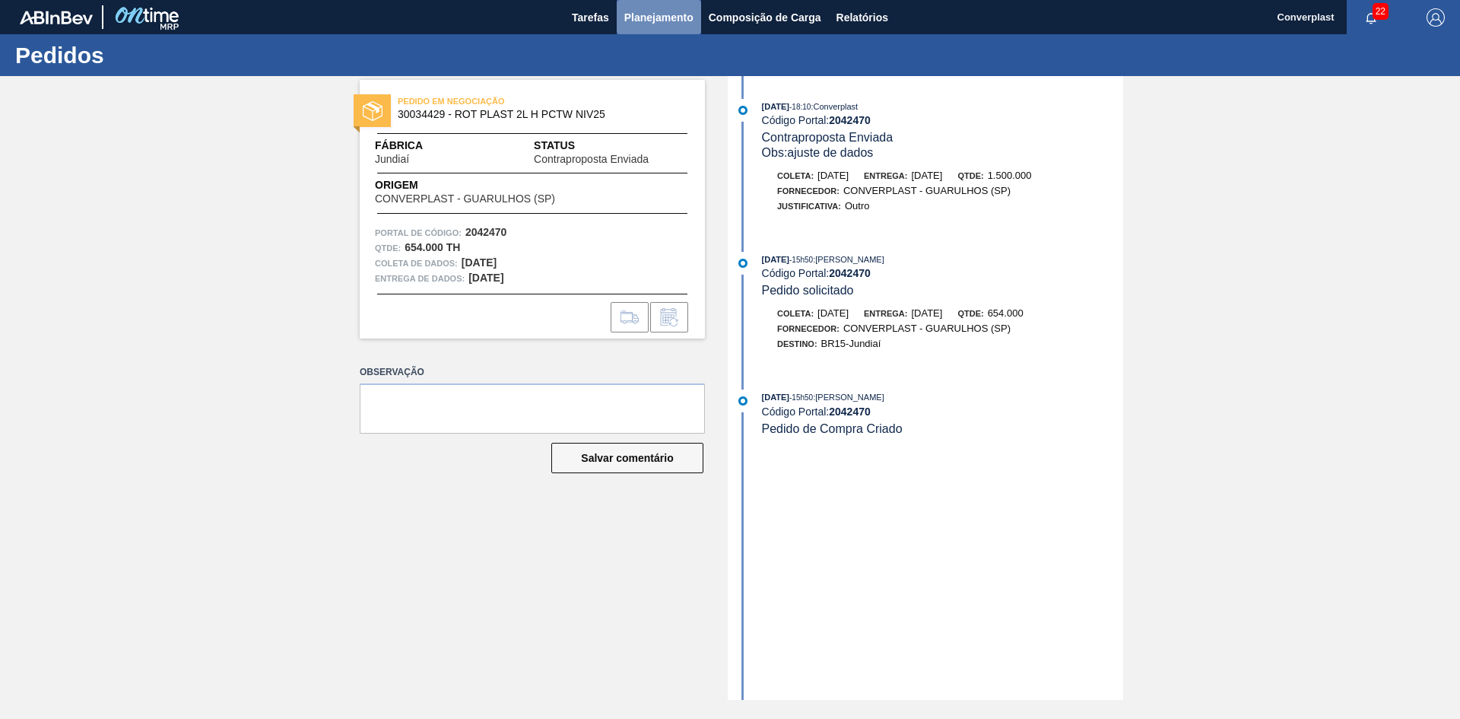
click at [642, 5] on button "Planejamento" at bounding box center [659, 17] width 84 height 34
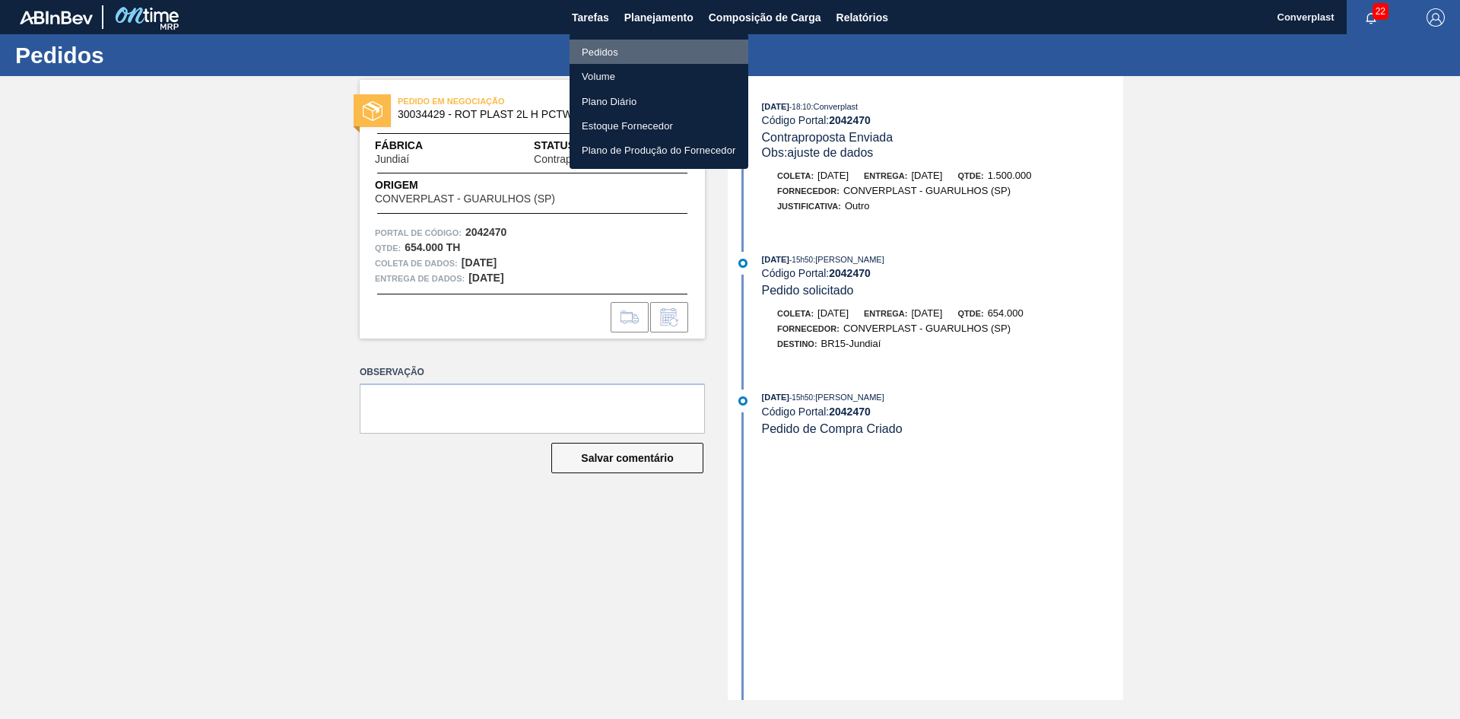
click at [599, 53] on font "Pedidos" at bounding box center [600, 51] width 37 height 11
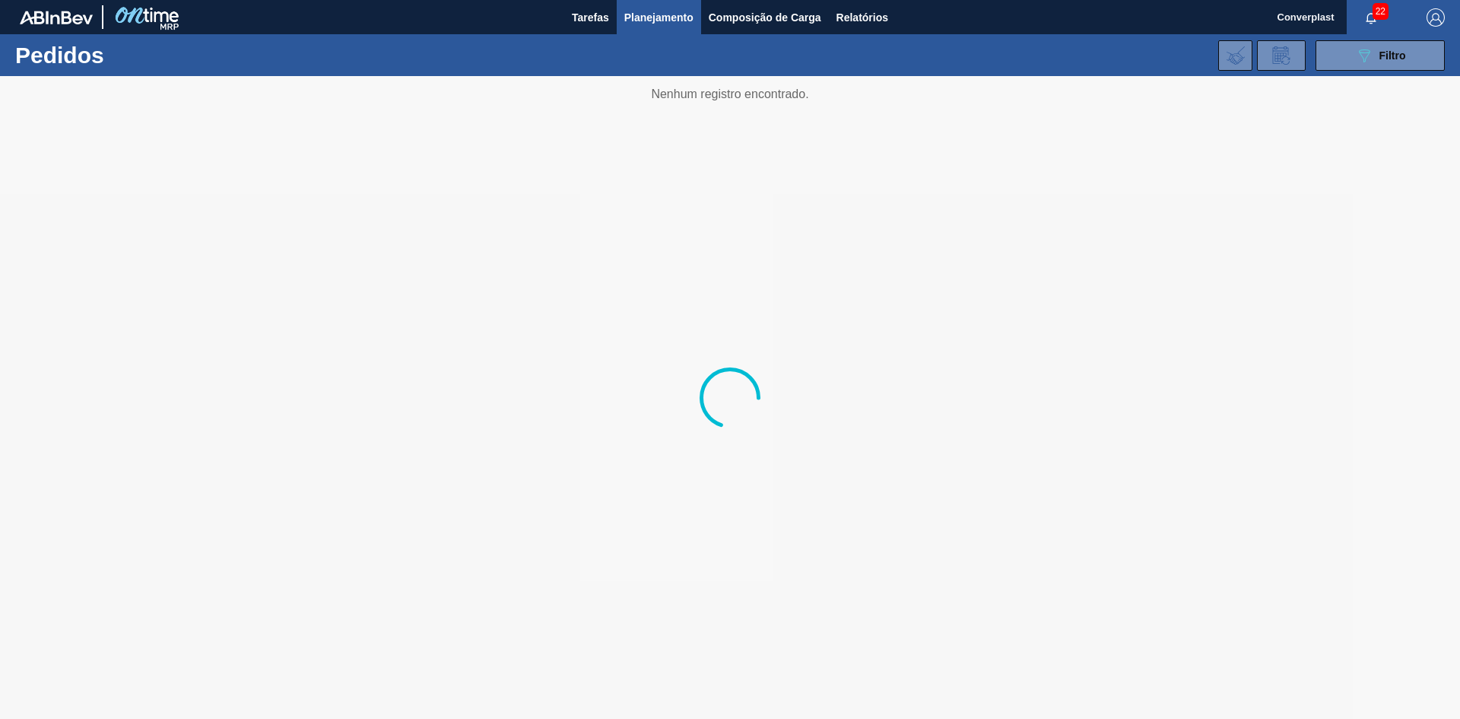
click at [1365, 33] on div "22" at bounding box center [1379, 17] width 65 height 34
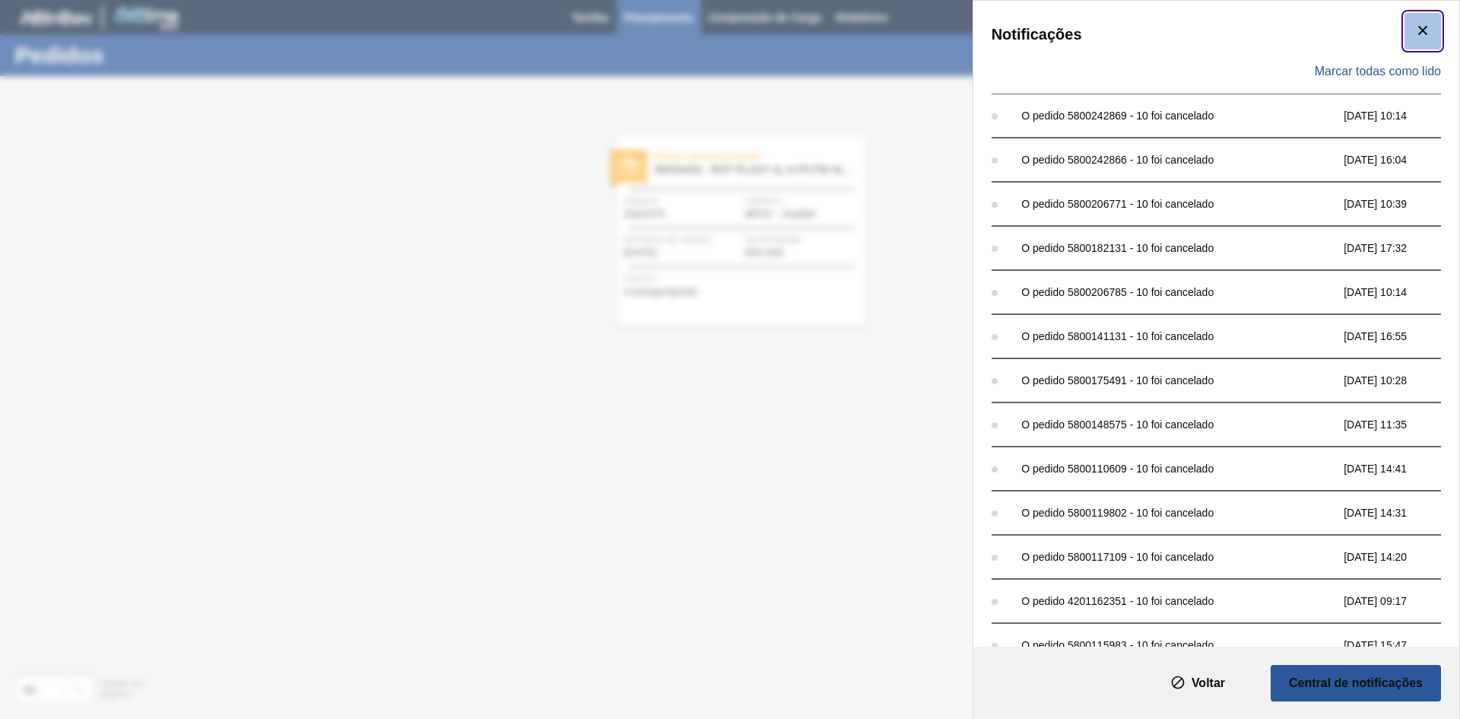
click at [1423, 27] on icon "botão de ícone" at bounding box center [1422, 30] width 9 height 9
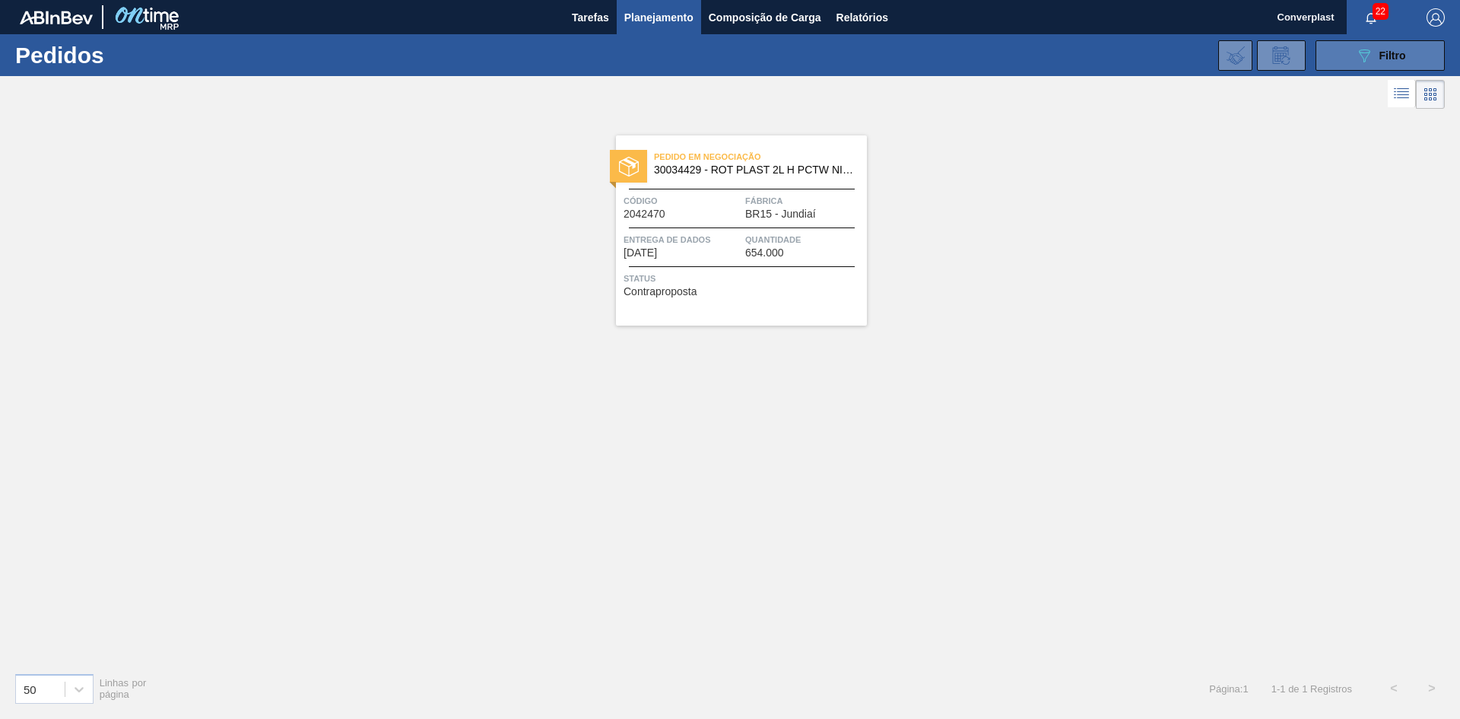
click at [1355, 67] on button "089F7B8B-B2A5-4AFE-B5C0-19BA573D28AC Filtro" at bounding box center [1380, 55] width 129 height 30
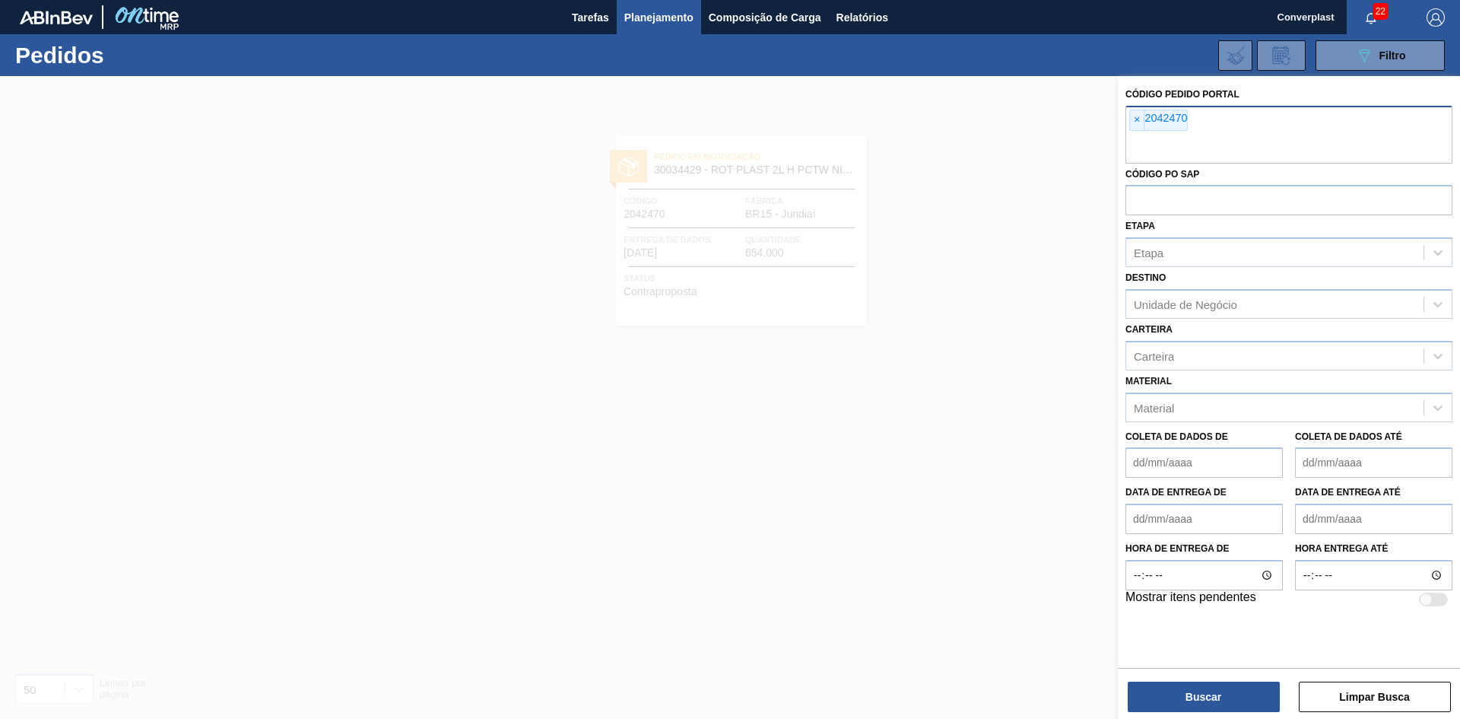
click at [1145, 123] on font "2042470" at bounding box center [1166, 118] width 43 height 12
click at [1142, 122] on span "×" at bounding box center [1137, 120] width 14 height 20
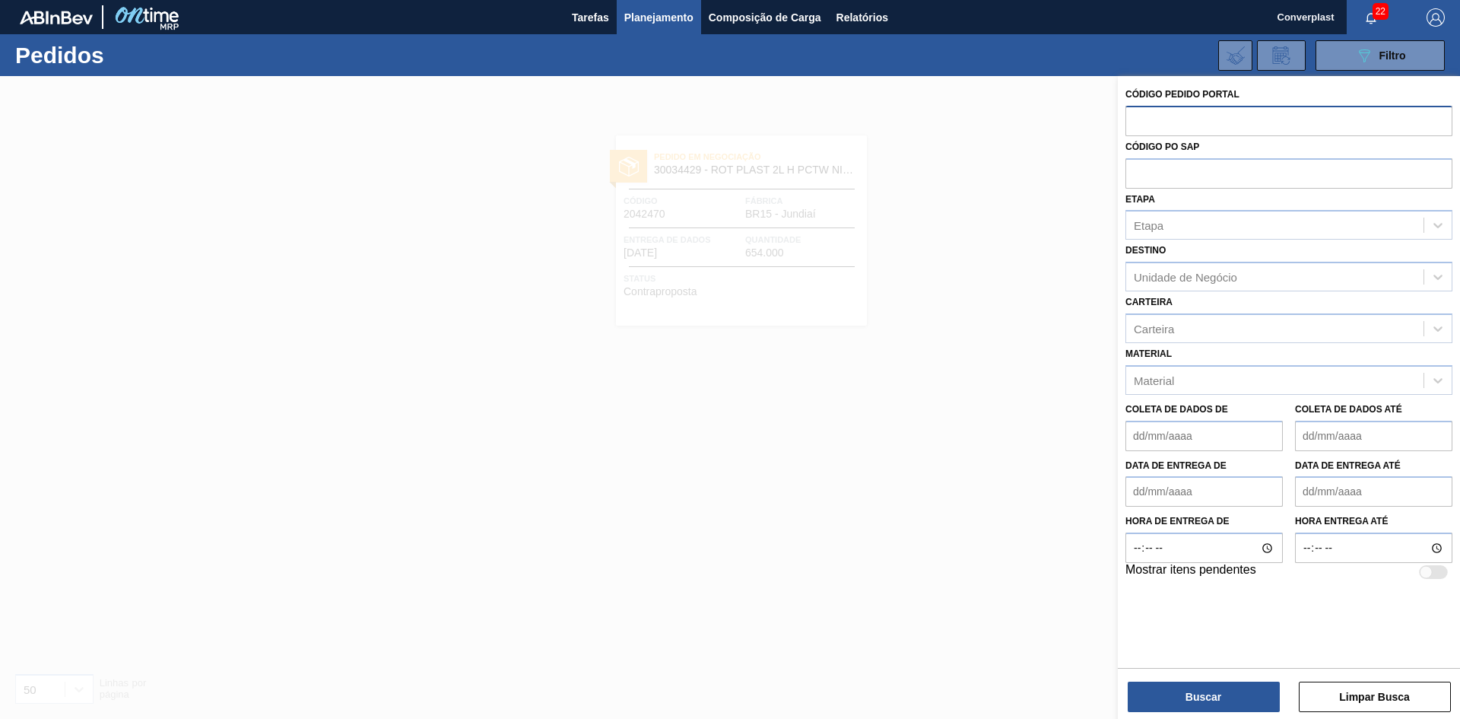
paste input "2043665"
type input "2043665"
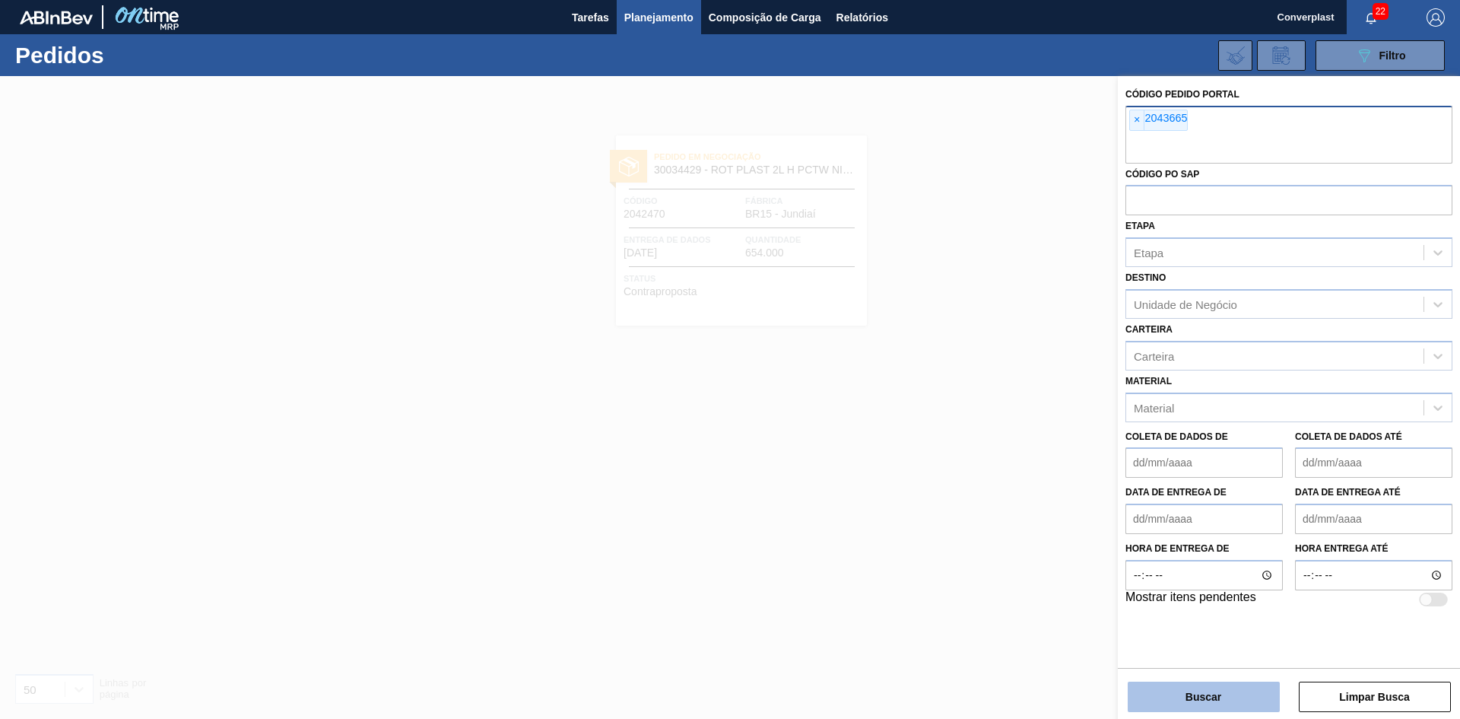
click at [1142, 690] on button "Buscar" at bounding box center [1204, 696] width 152 height 30
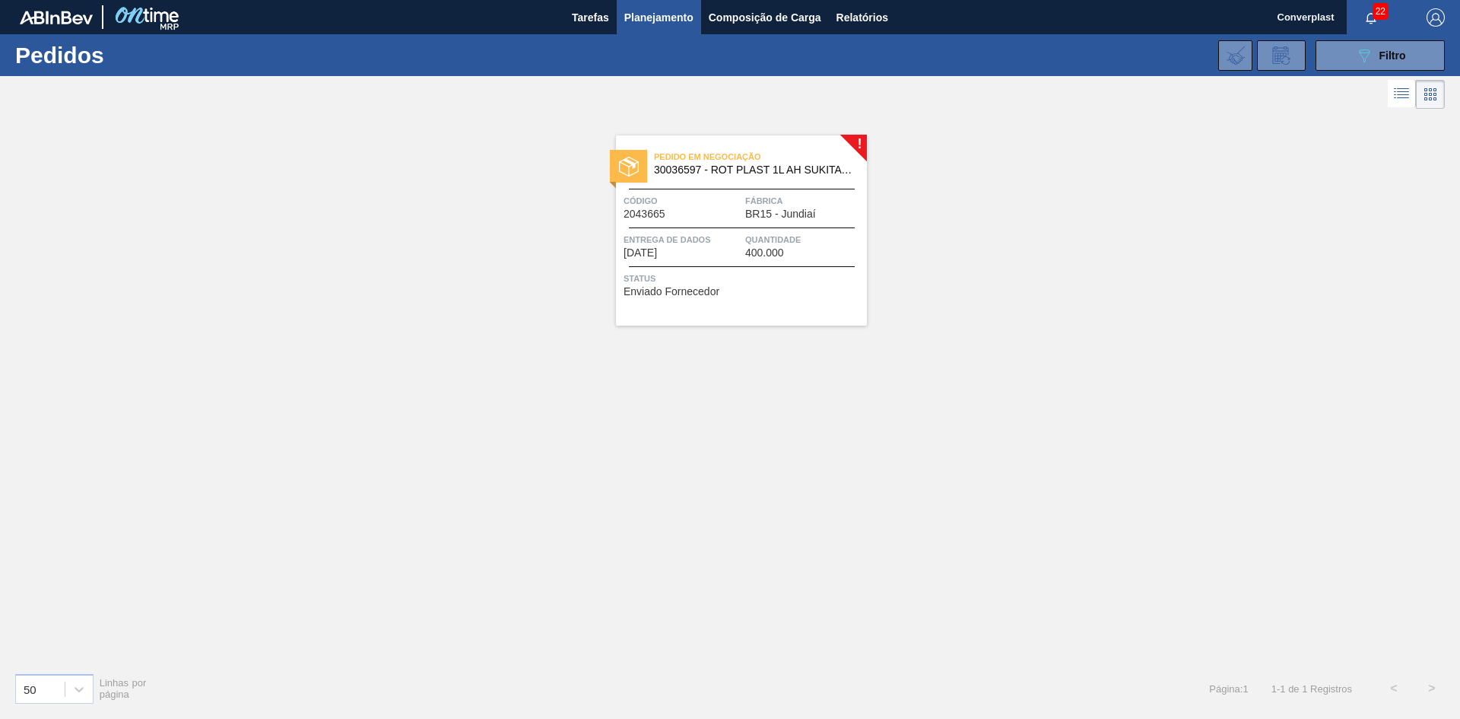
click at [794, 238] on font "Quantidade" at bounding box center [773, 239] width 56 height 9
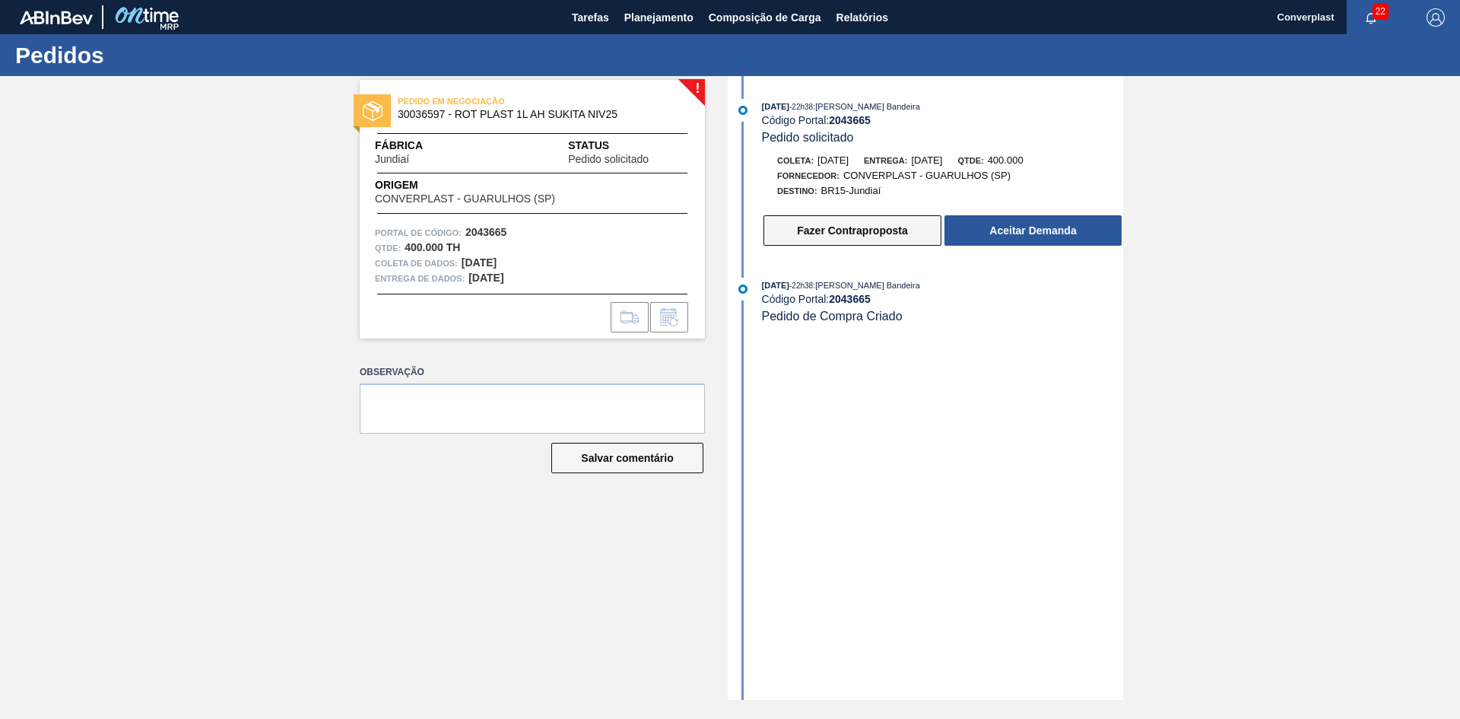
click at [808, 218] on button "Fazer Contraproposta" at bounding box center [853, 230] width 178 height 30
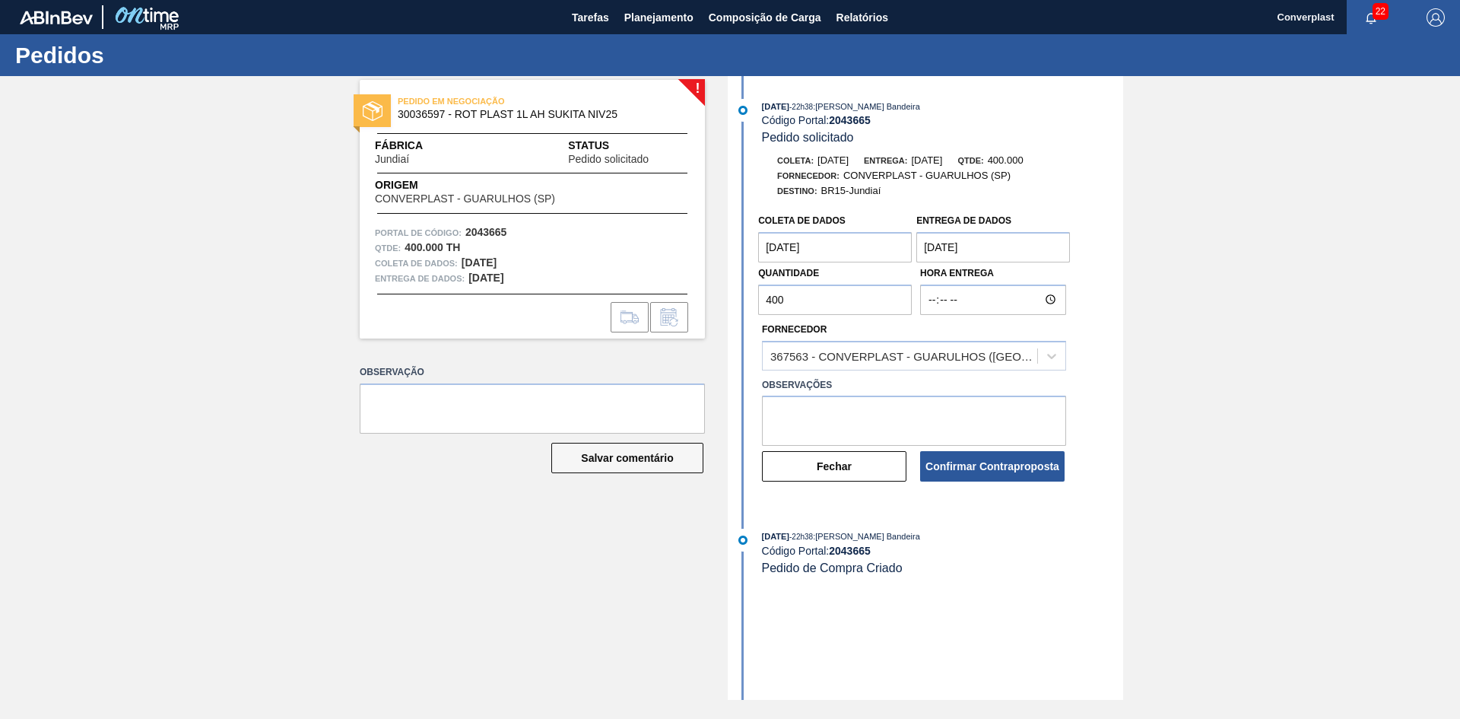
drag, startPoint x: 791, startPoint y: 294, endPoint x: 748, endPoint y: 313, distance: 47.3
click at [748, 313] on div "Coleta de dados [DATE] Entrega de dados [DATE] Quantidade 400 Hora Entrega Forn…" at bounding box center [928, 344] width 392 height 277
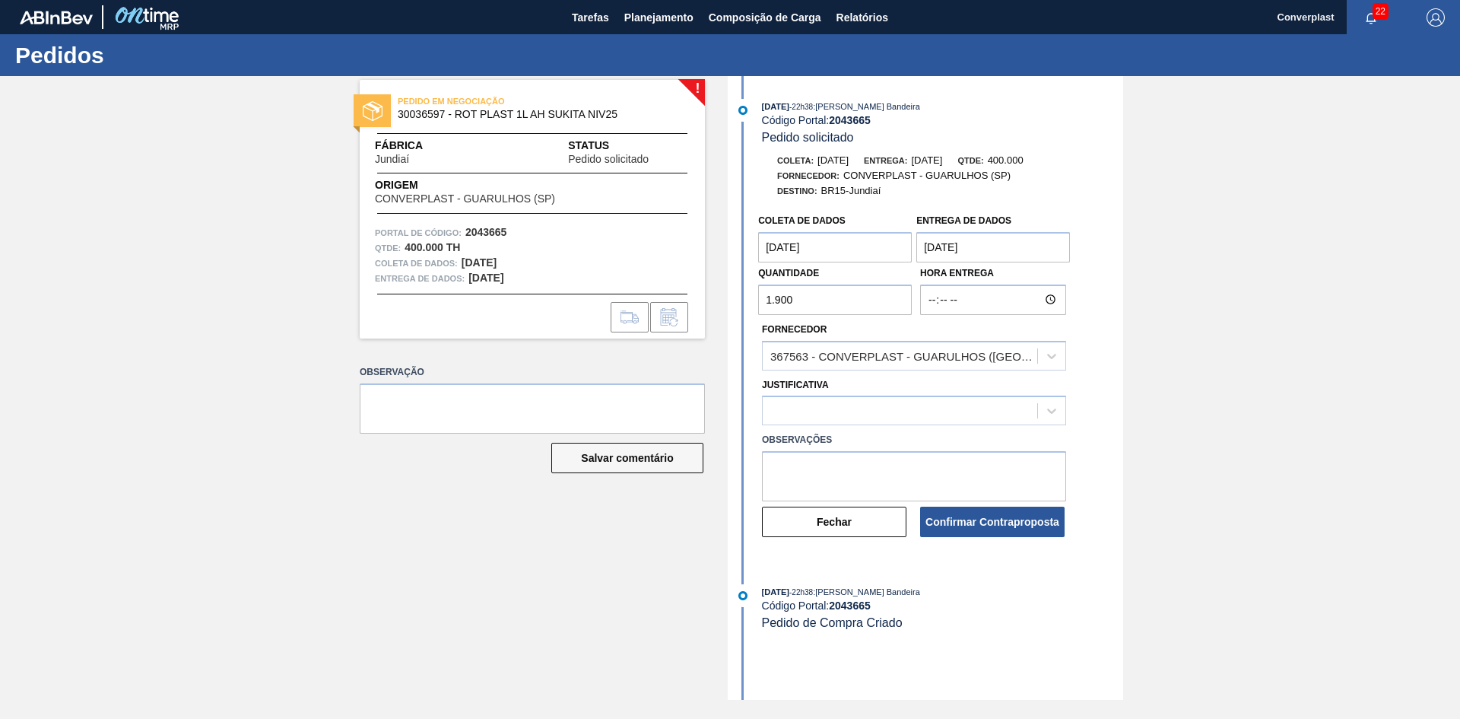
type input "1.900"
click at [826, 433] on label "Observações" at bounding box center [914, 440] width 304 height 22
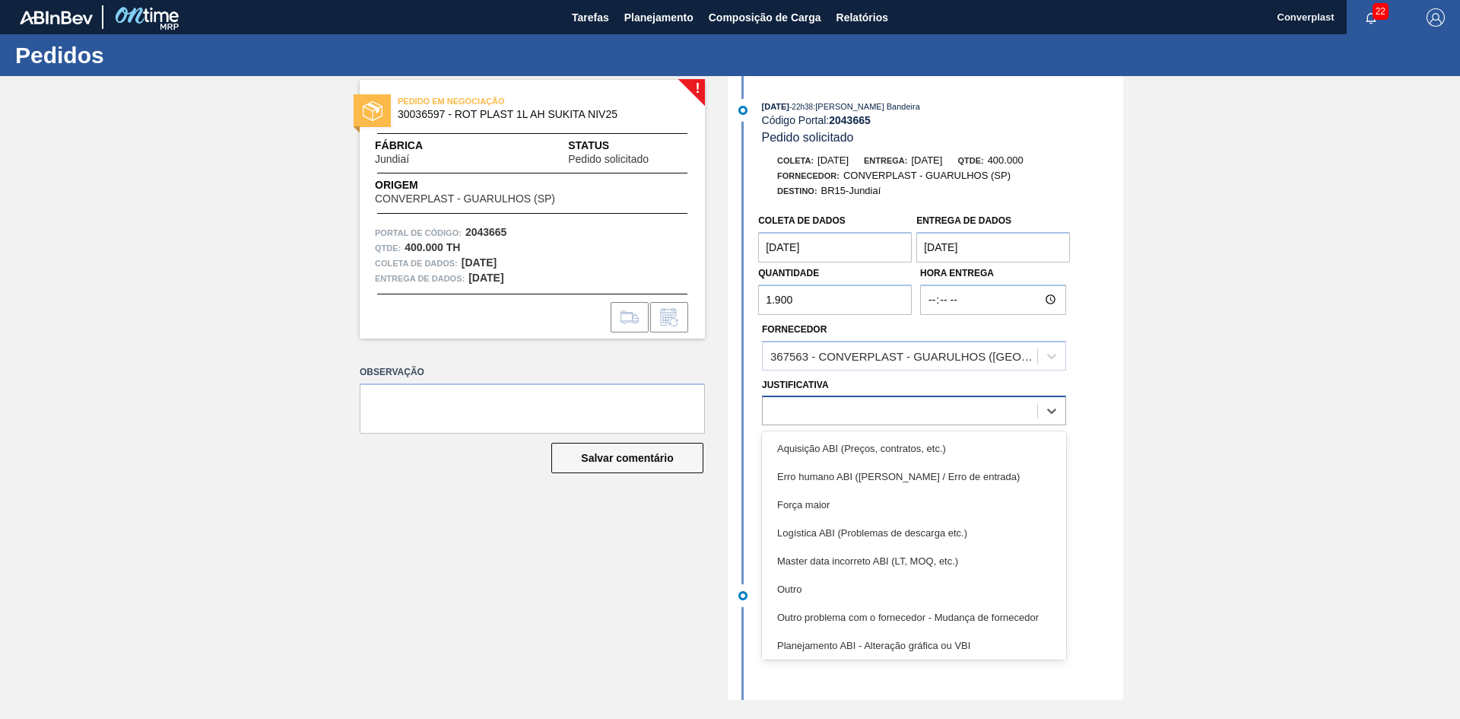
click at [803, 402] on div at bounding box center [900, 411] width 275 height 22
click at [787, 585] on font "Outro" at bounding box center [789, 588] width 25 height 11
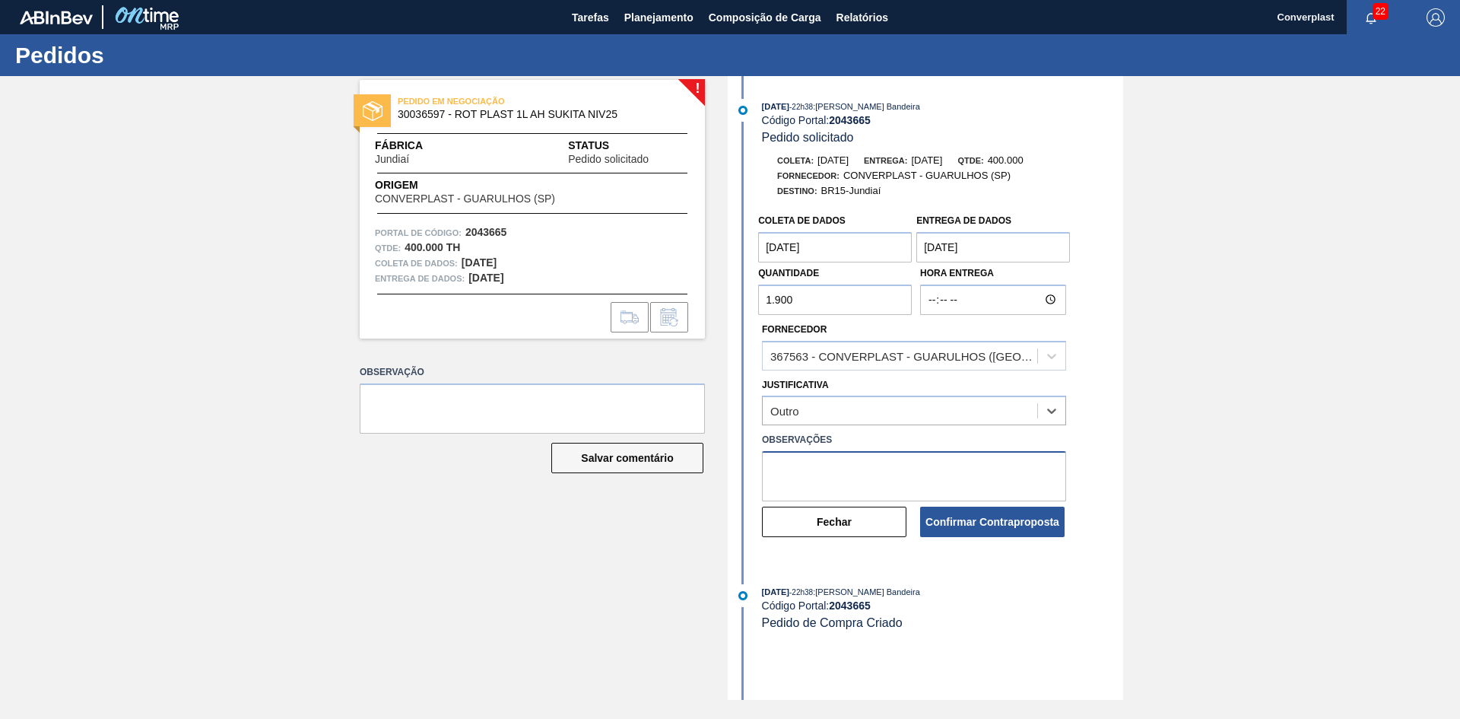
click at [772, 469] on textarea at bounding box center [914, 476] width 304 height 50
type textarea "ajuste"
click at [995, 523] on font "Confirmar Contraproposta" at bounding box center [993, 522] width 134 height 12
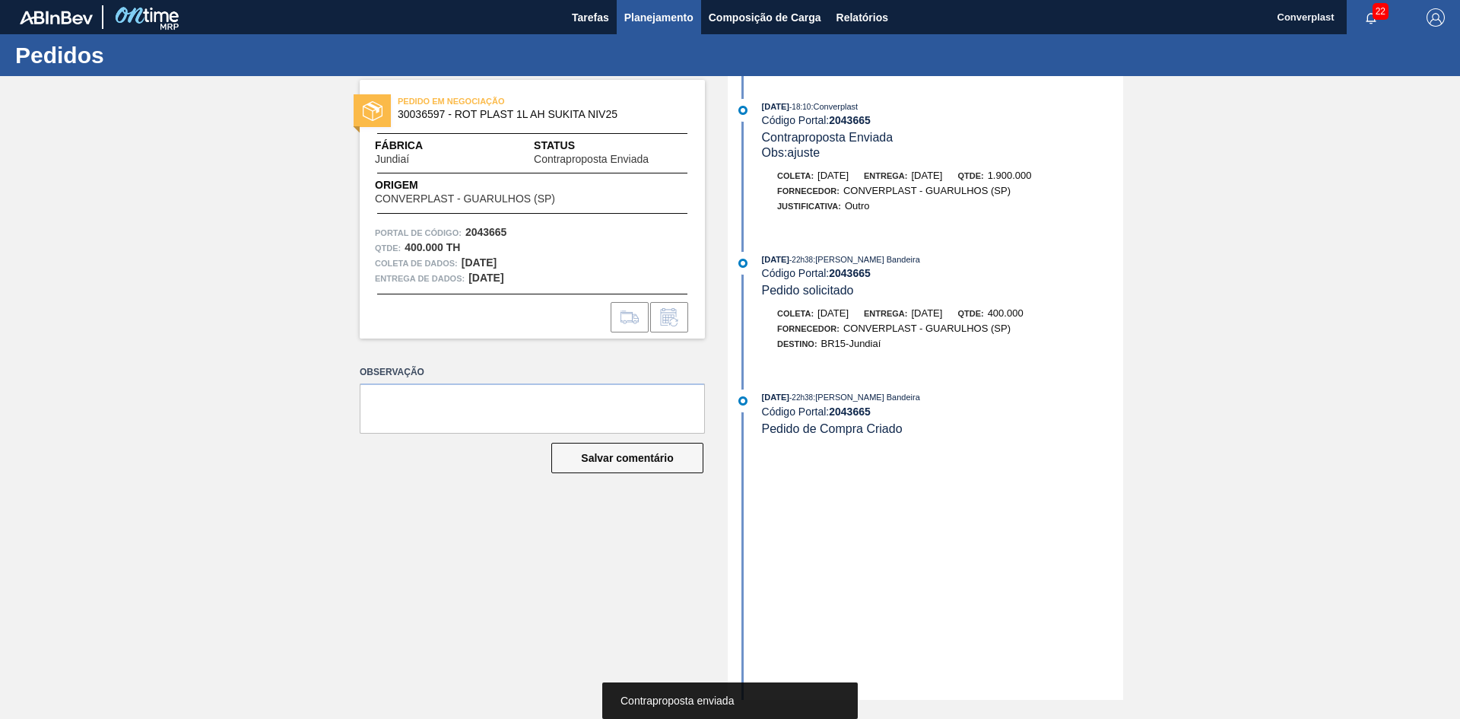
click at [636, 14] on font "Planejamento" at bounding box center [658, 17] width 69 height 12
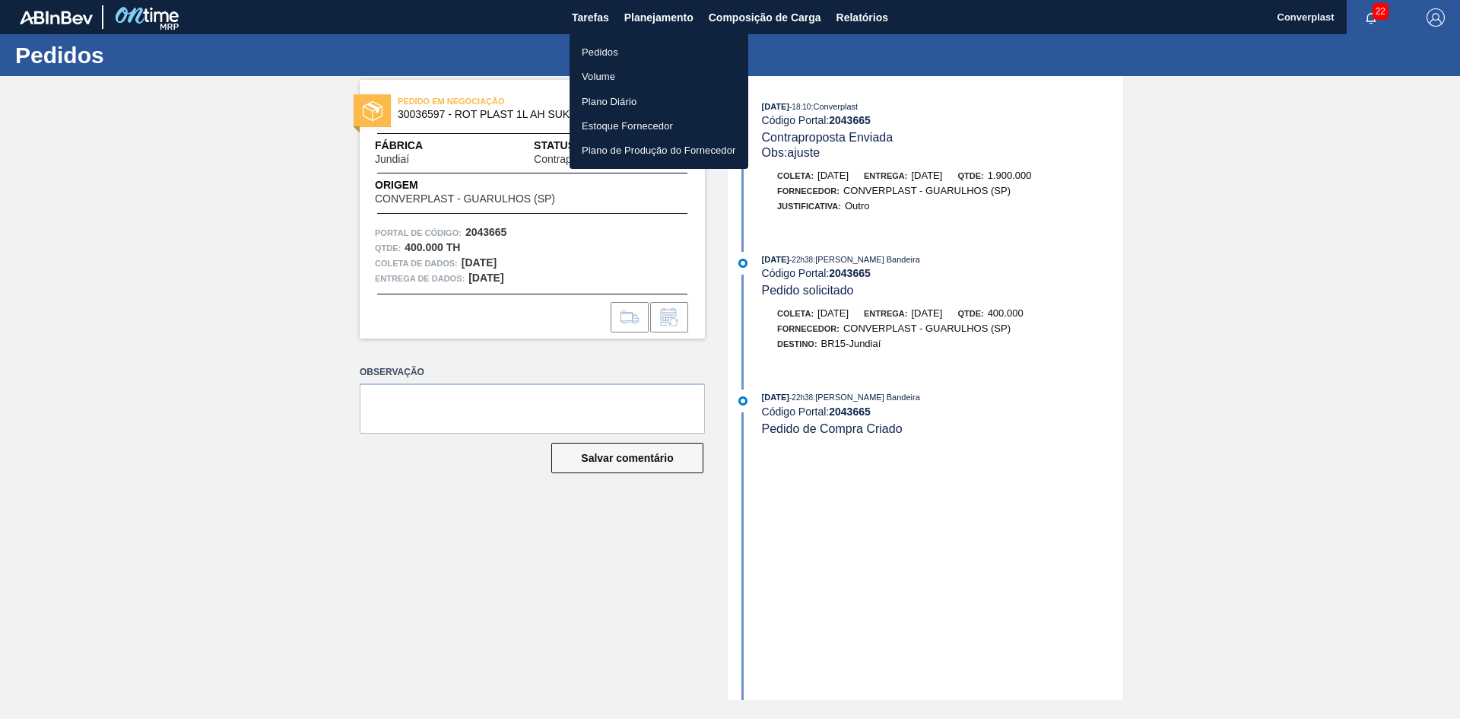
click at [636, 45] on li "Pedidos" at bounding box center [659, 52] width 179 height 24
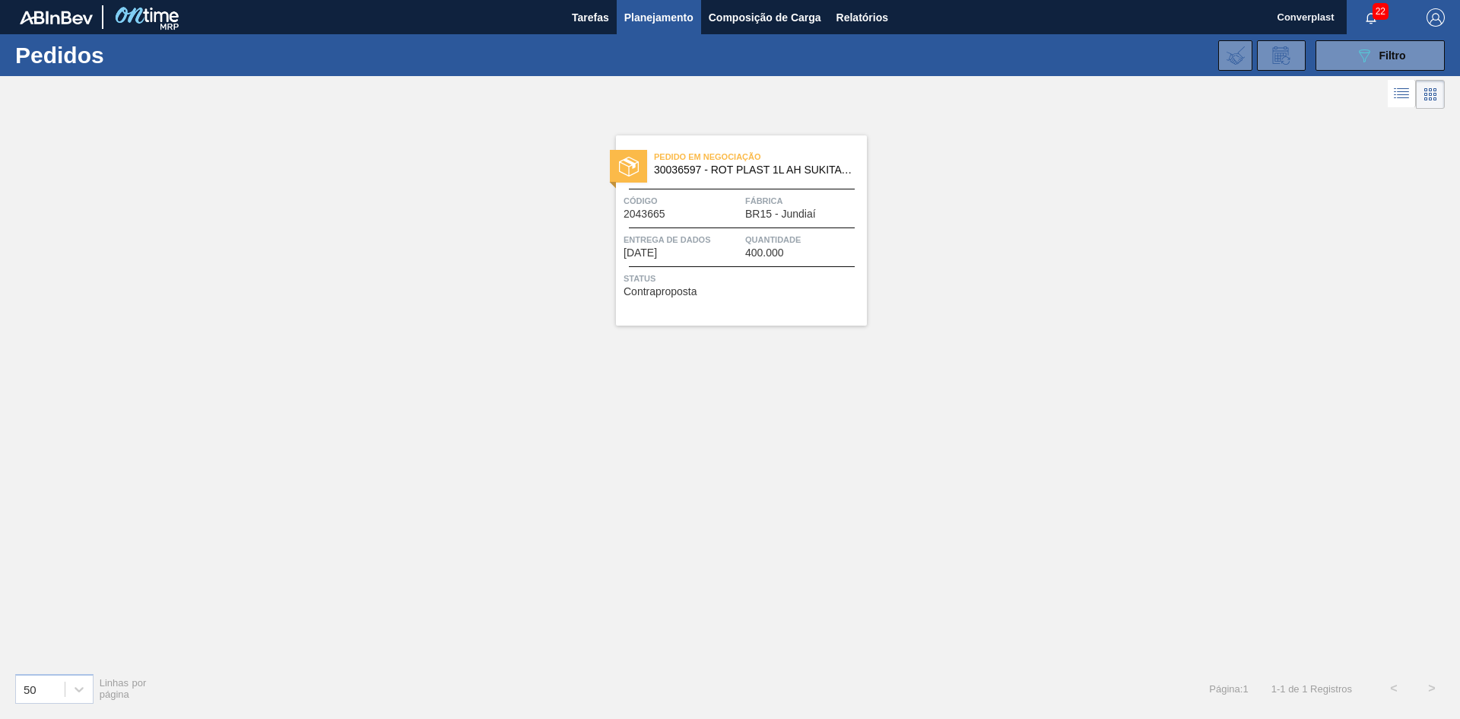
click at [570, 360] on div "Pedido em Negociação 30036597 - ROT PLAST 1L AH SUKITA NIV25 Código 2043665 Fáb…" at bounding box center [730, 387] width 1460 height 548
click at [657, 250] on font "[DATE]" at bounding box center [640, 252] width 33 height 12
